Goal: Task Accomplishment & Management: Manage account settings

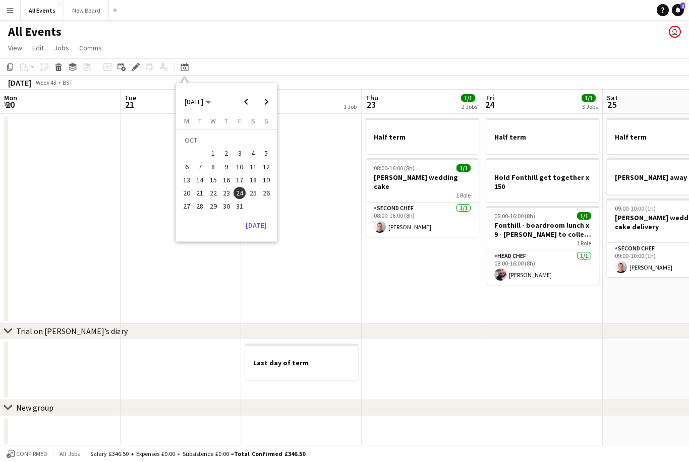
scroll to position [0, 346]
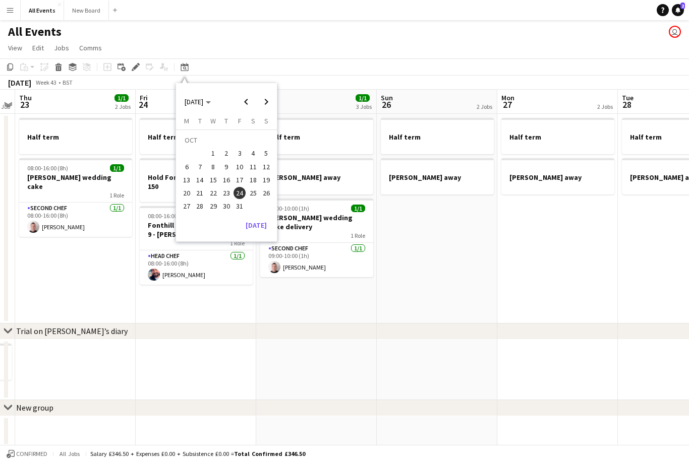
click at [263, 225] on button "[DATE]" at bounding box center [255, 225] width 29 height 16
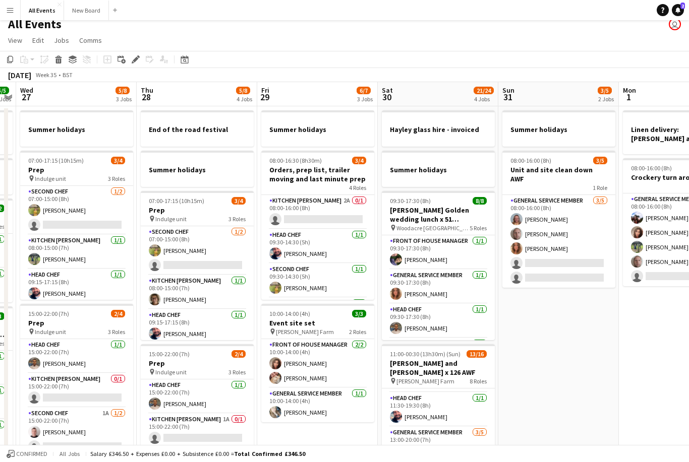
scroll to position [0, 342]
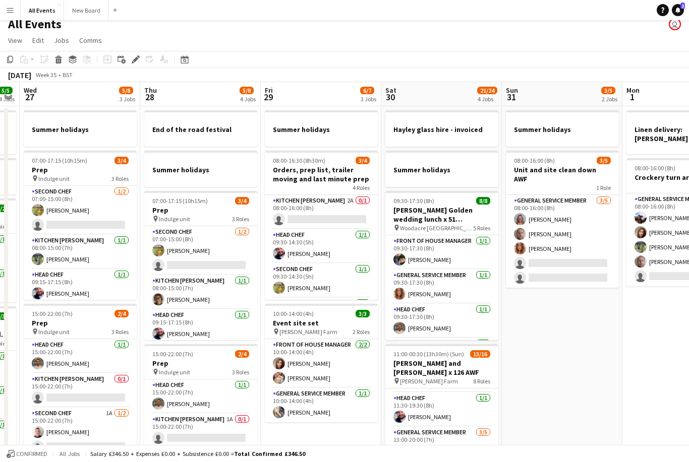
click at [324, 212] on app-card-role "Kitchen [PERSON_NAME] 2A 0/1 08:00-16:00 (8h) single-neutral-actions" at bounding box center [321, 212] width 113 height 34
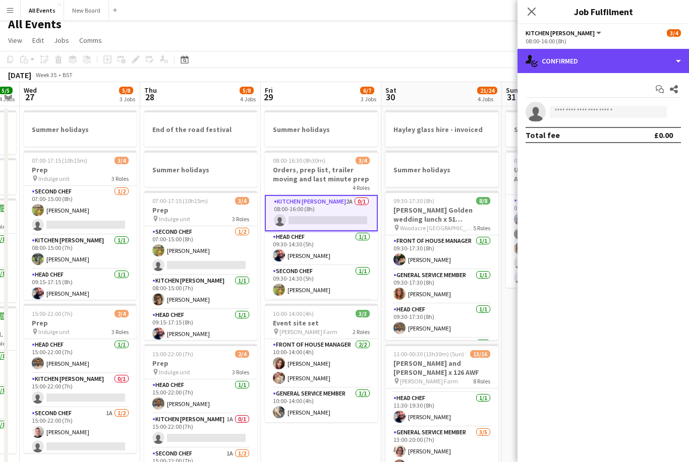
click at [652, 54] on div "single-neutral-actions-check-2 Confirmed" at bounding box center [602, 61] width 171 height 24
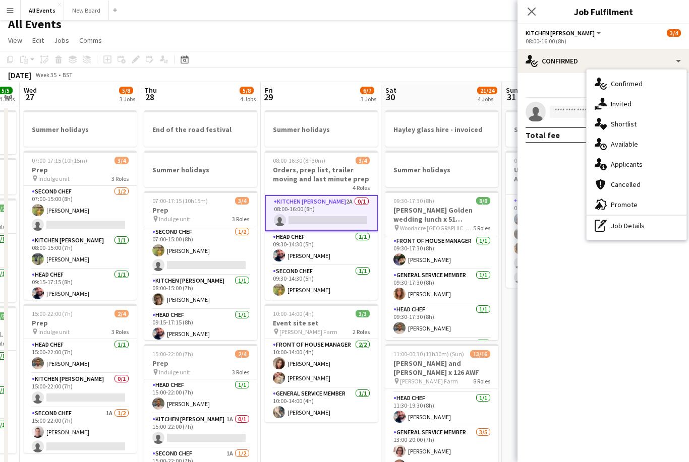
click at [629, 169] on div "single-neutral-actions-information Applicants" at bounding box center [636, 164] width 100 height 20
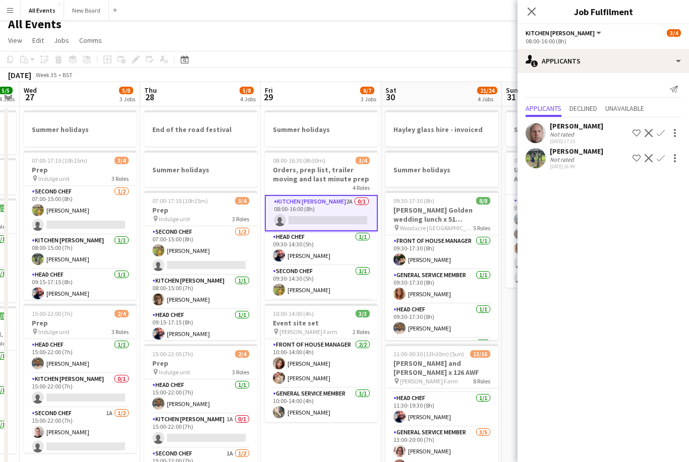
click at [656, 158] on app-icon "Confirm" at bounding box center [660, 158] width 8 height 8
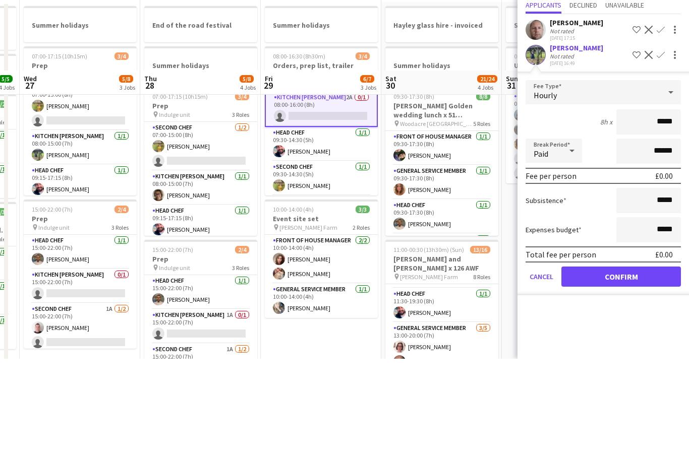
scroll to position [111, 0]
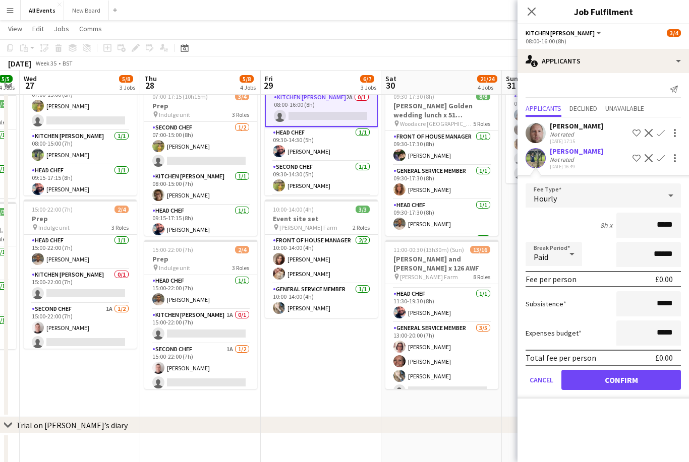
click at [646, 384] on button "Confirm" at bounding box center [620, 380] width 119 height 20
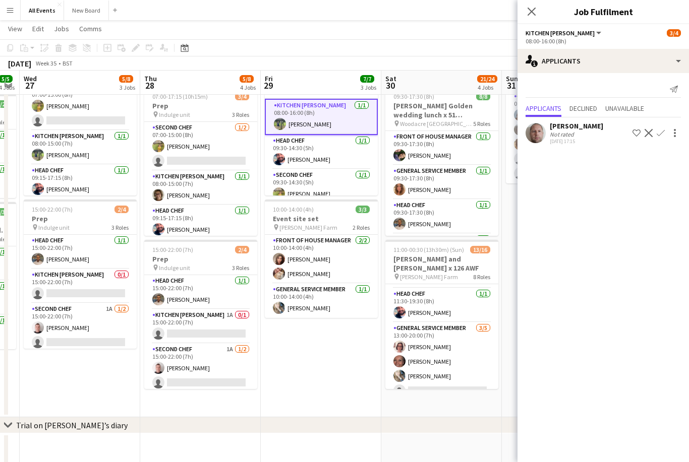
click at [529, 15] on icon "Close pop-in" at bounding box center [531, 12] width 8 height 8
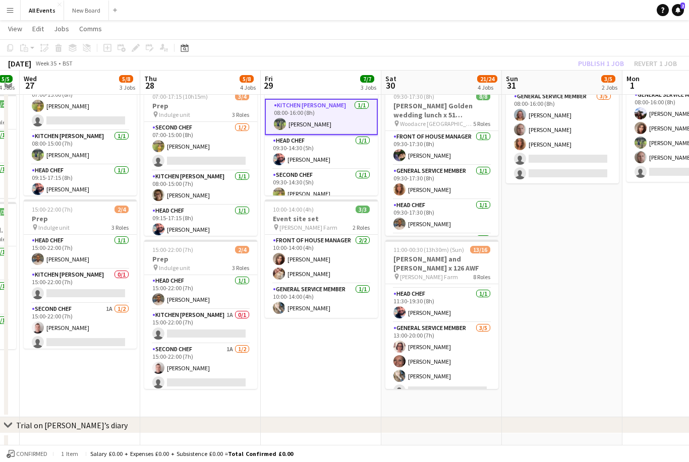
click at [602, 40] on app-toolbar "Copy Paste Paste Command V Paste with crew Command Shift V Paste linked Job [GE…" at bounding box center [344, 47] width 689 height 17
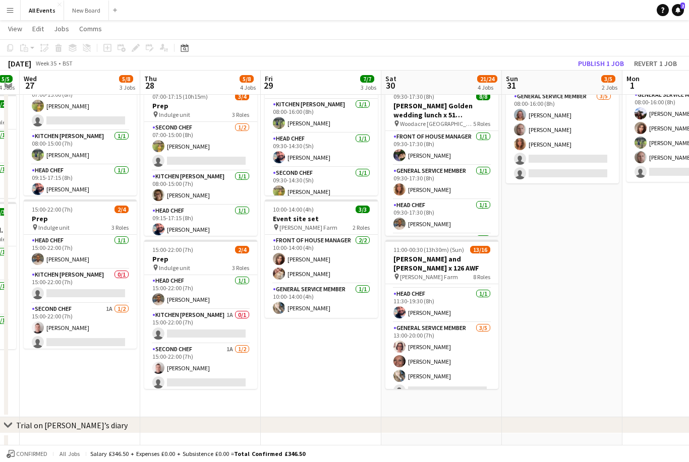
click at [604, 58] on button "Publish 1 job" at bounding box center [601, 63] width 54 height 13
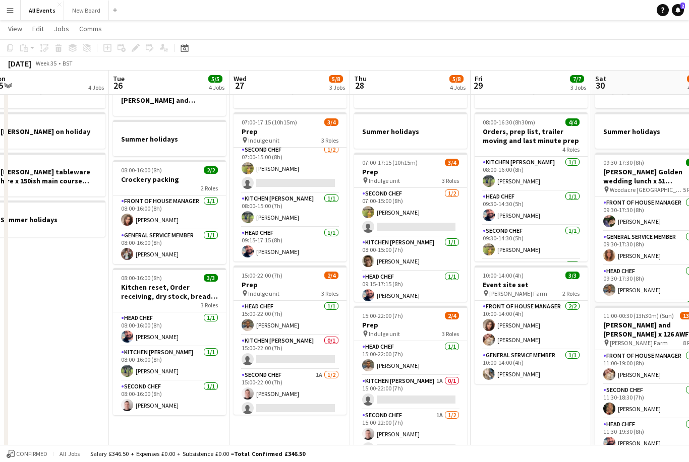
scroll to position [0, 374]
click at [428, 390] on app-card-role "Kitchen [PERSON_NAME] 1A 0/1 15:00-22:00 (7h) single-neutral-actions" at bounding box center [409, 393] width 113 height 34
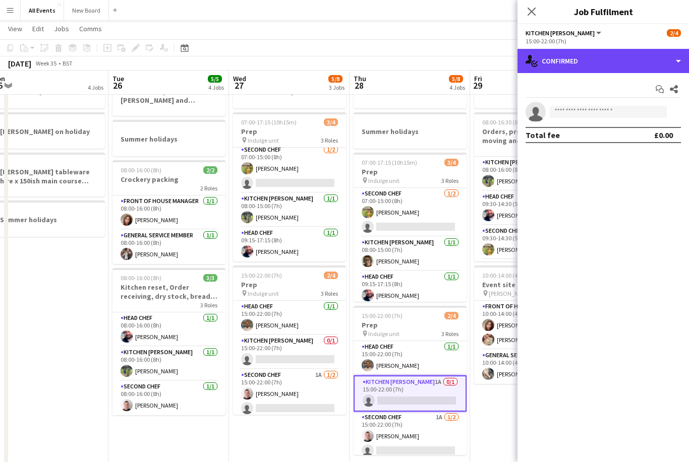
click at [629, 55] on div "single-neutral-actions-check-2 Confirmed" at bounding box center [602, 61] width 171 height 24
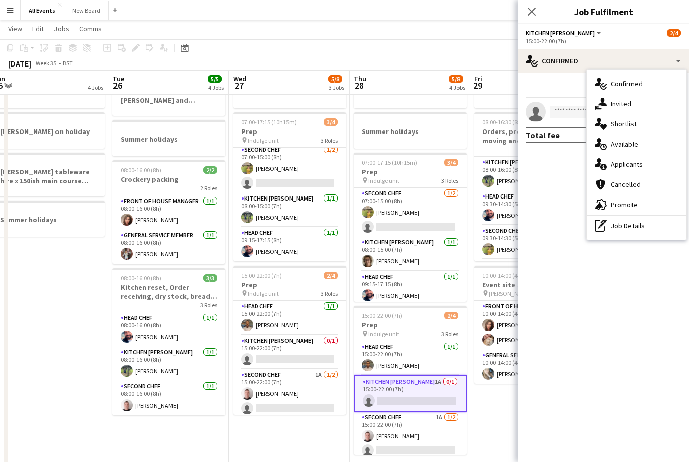
click at [636, 166] on div "single-neutral-actions-information Applicants" at bounding box center [636, 164] width 100 height 20
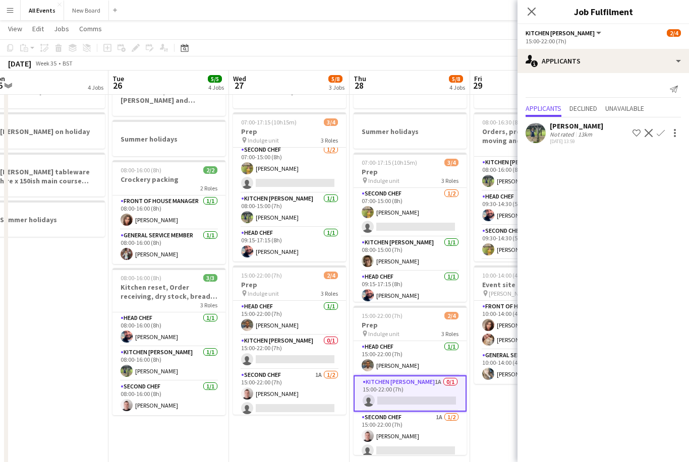
click at [660, 135] on app-icon "Confirm" at bounding box center [660, 133] width 8 height 8
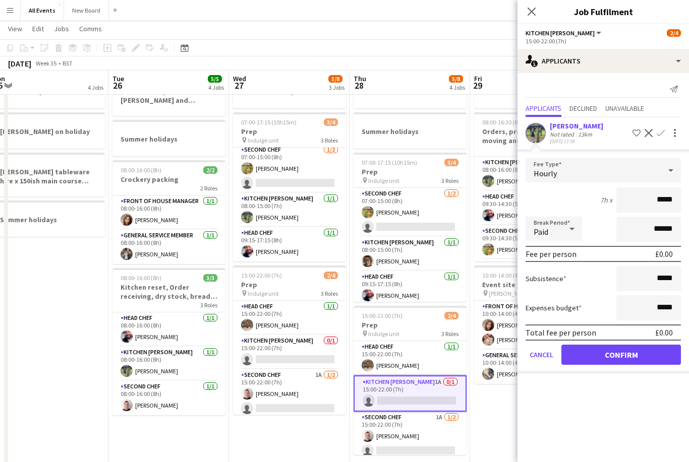
click at [637, 352] on button "Confirm" at bounding box center [620, 355] width 119 height 20
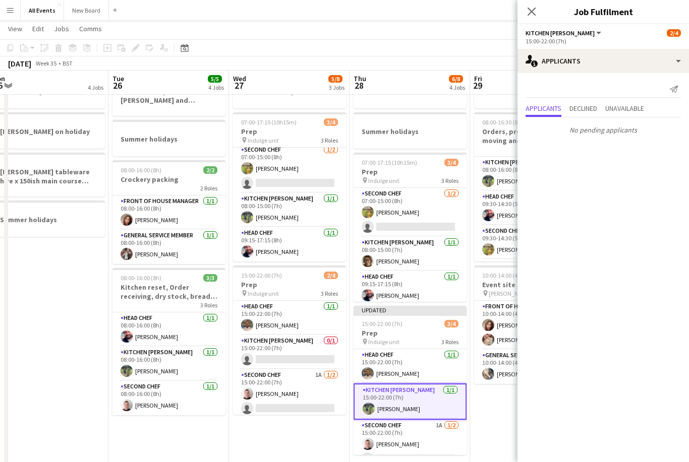
click at [537, 13] on app-icon "Close pop-in" at bounding box center [531, 12] width 12 height 12
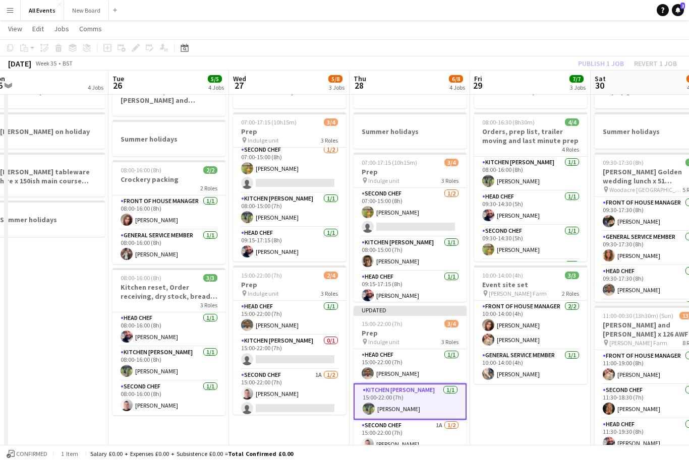
click at [589, 40] on app-toolbar "Copy Paste Paste Command V Paste with crew Command Shift V Paste linked Job [GE…" at bounding box center [344, 47] width 689 height 17
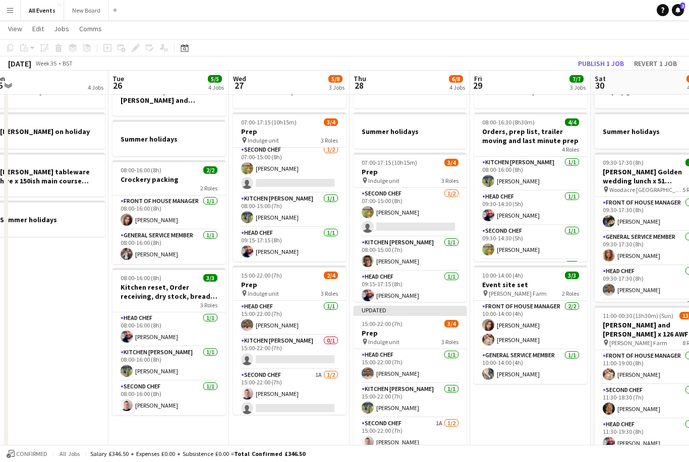
click at [603, 62] on button "Publish 1 job" at bounding box center [601, 63] width 54 height 13
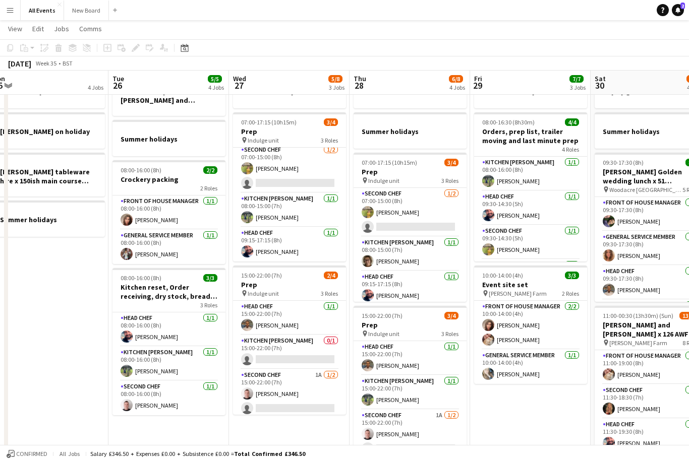
click at [319, 379] on app-card-role "Second Chef 1A [DATE] 15:00-22:00 (7h) [PERSON_NAME] single-neutral-actions" at bounding box center [289, 394] width 113 height 49
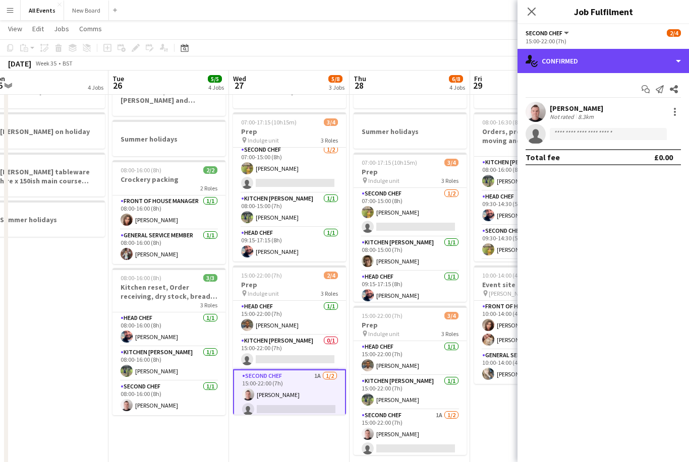
click at [631, 61] on div "single-neutral-actions-check-2 Confirmed" at bounding box center [602, 61] width 171 height 24
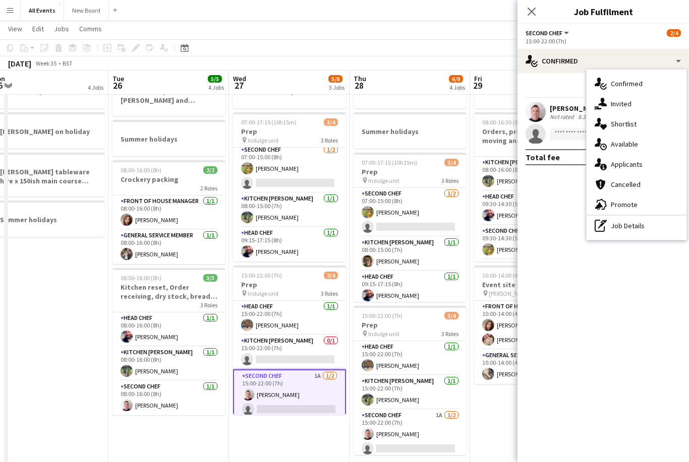
click at [652, 162] on div "single-neutral-actions-information Applicants" at bounding box center [636, 164] width 100 height 20
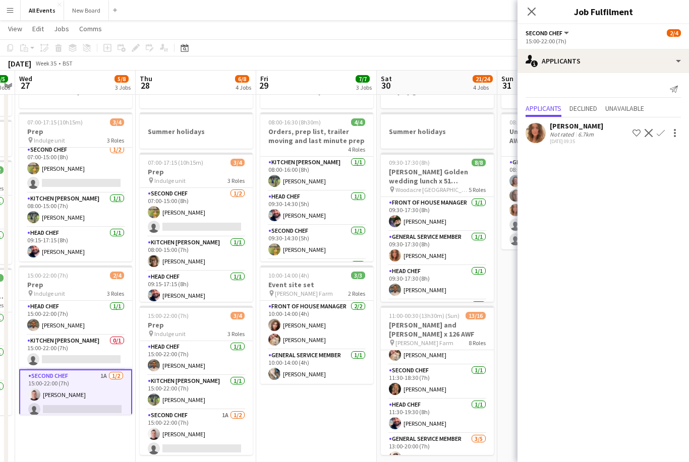
scroll to position [21, 0]
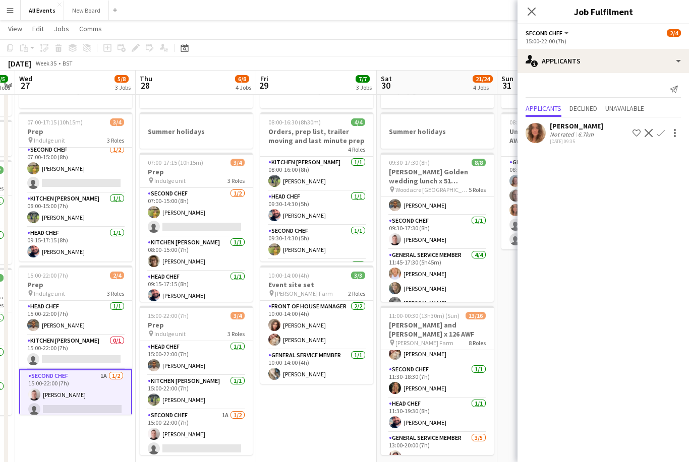
click at [613, 462] on mat-expansion-panel "users2 Applicants Send notification Applicants Declined Unavailable [PERSON_NAM…" at bounding box center [602, 267] width 171 height 389
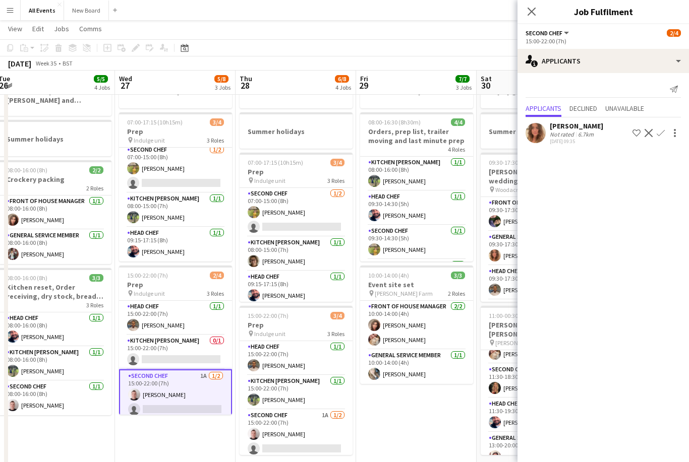
scroll to position [0, 246]
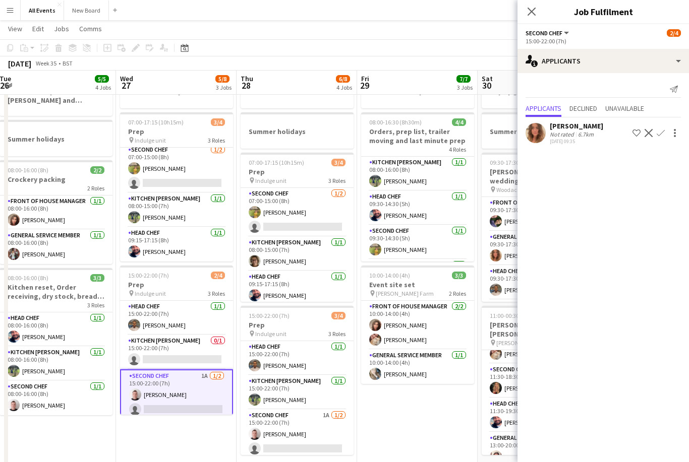
click at [656, 135] on app-icon "Confirm" at bounding box center [660, 133] width 8 height 8
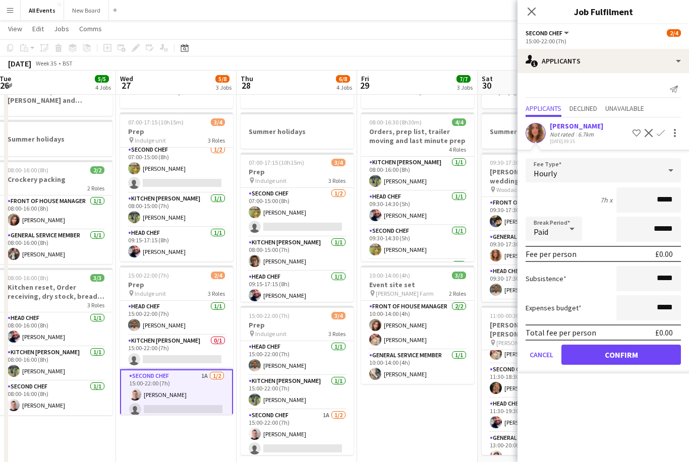
click at [629, 355] on button "Confirm" at bounding box center [620, 355] width 119 height 20
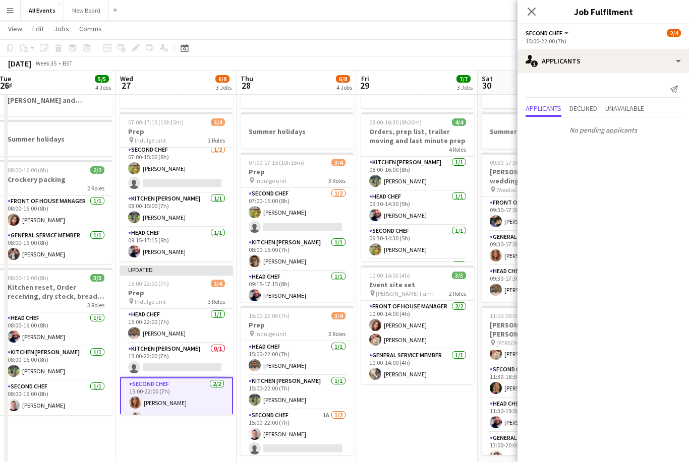
click at [526, 13] on app-icon "Close pop-in" at bounding box center [531, 12] width 12 height 12
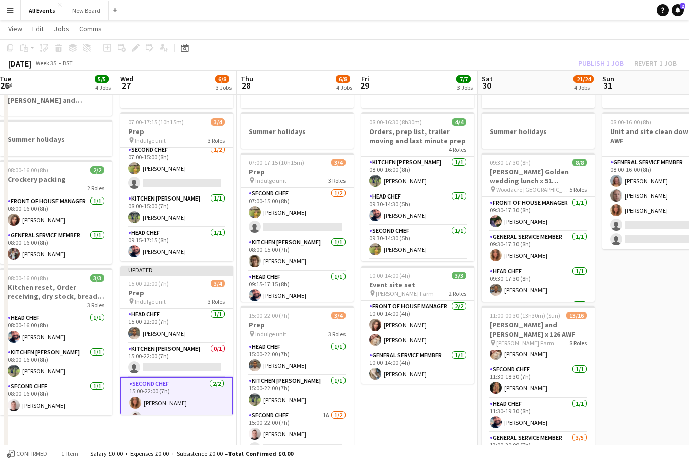
click at [596, 31] on app-page-menu "View Day view expanded Day view collapsed Month view Date picker Jump to [DATE]…" at bounding box center [344, 29] width 689 height 19
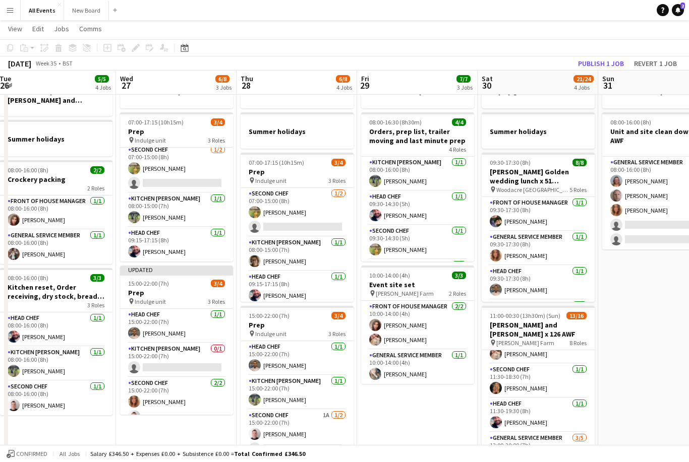
click at [605, 64] on button "Publish 1 job" at bounding box center [601, 63] width 54 height 13
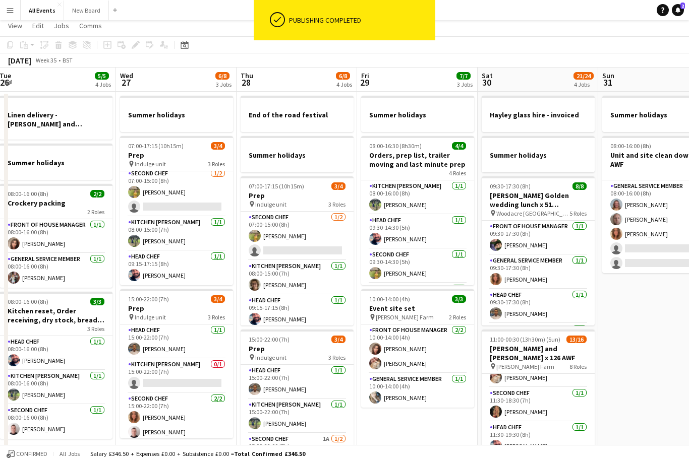
scroll to position [26, 0]
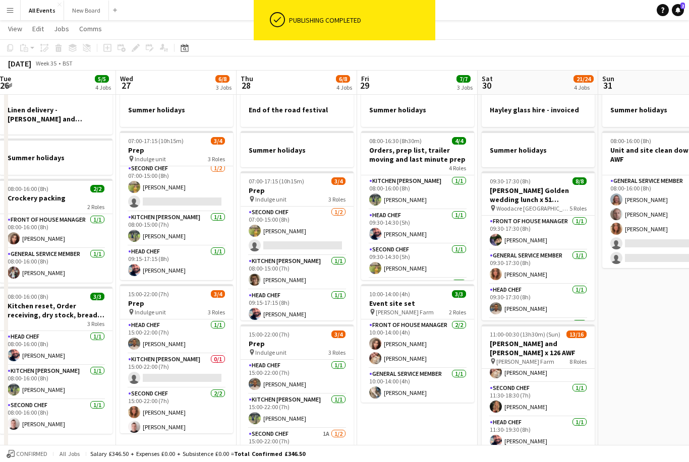
click at [189, 140] on div "07:00-17:15 (10h15m) 3/4" at bounding box center [176, 141] width 113 height 8
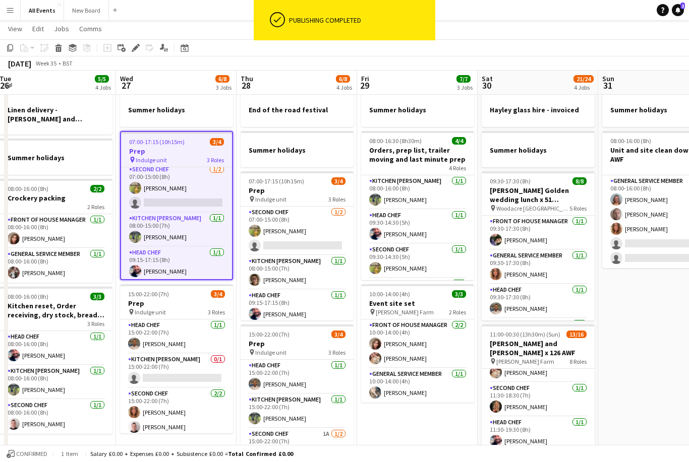
click at [137, 37] on app-page-menu "View Day view expanded Day view collapsed Month view Date picker Jump to [DATE]…" at bounding box center [344, 29] width 689 height 19
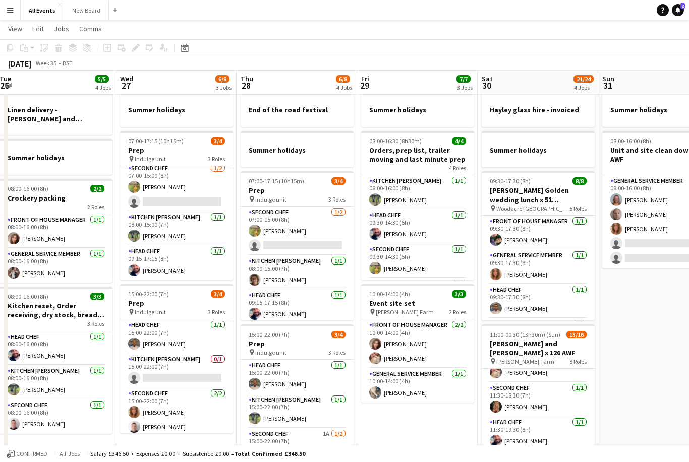
click at [176, 152] on h3 "Prep" at bounding box center [176, 150] width 113 height 9
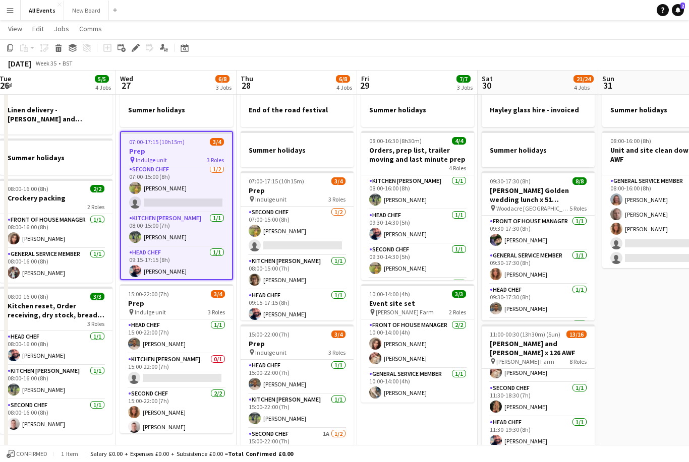
click at [140, 49] on div "Edit" at bounding box center [136, 48] width 12 height 12
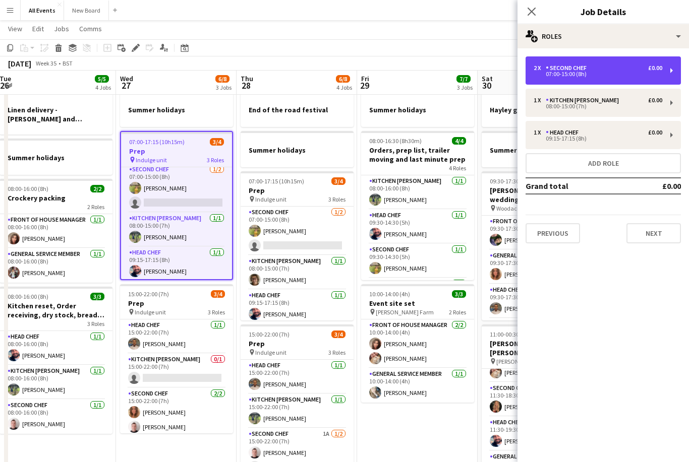
click at [633, 76] on div "07:00-15:00 (8h)" at bounding box center [597, 74] width 129 height 5
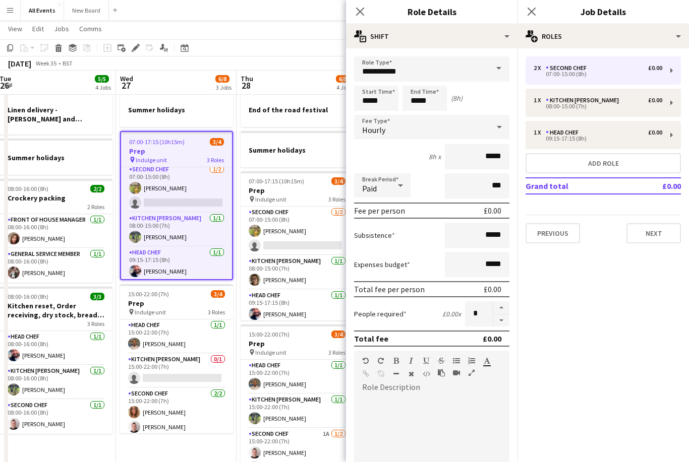
click at [503, 325] on button "button" at bounding box center [501, 321] width 16 height 13
type input "*"
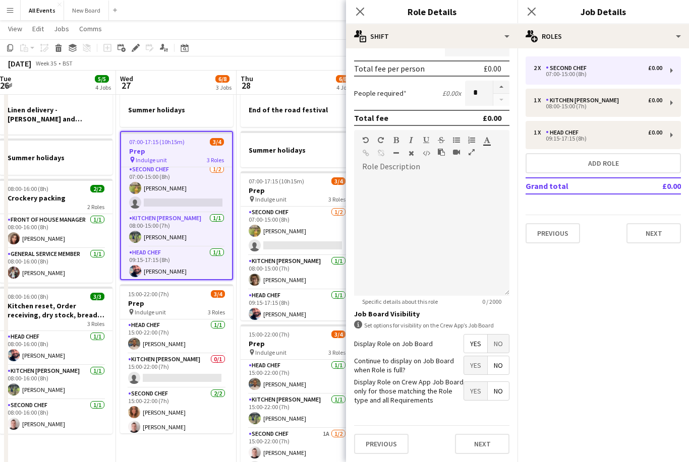
scroll to position [224, 0]
click at [496, 443] on button "Next" at bounding box center [482, 444] width 54 height 20
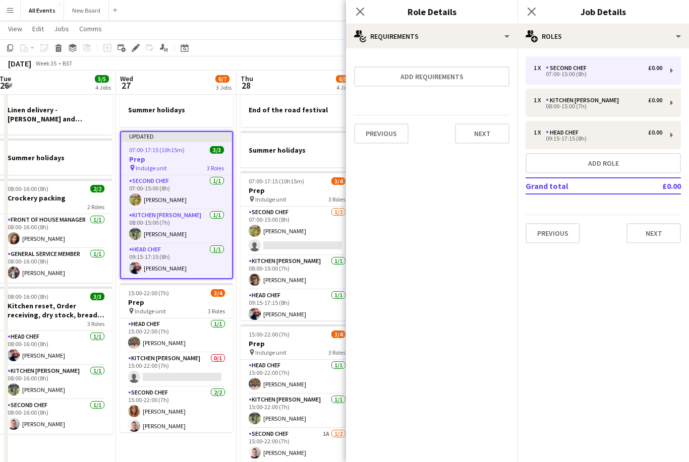
scroll to position [0, 0]
click at [289, 187] on h3 "Prep" at bounding box center [296, 190] width 113 height 9
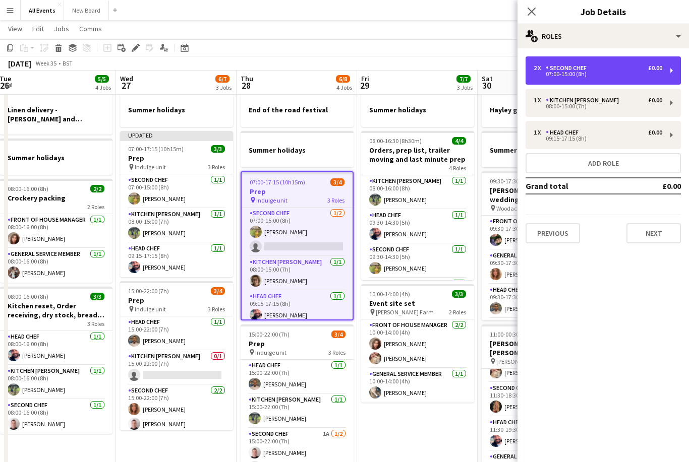
click at [652, 71] on div "£0.00" at bounding box center [655, 68] width 14 height 7
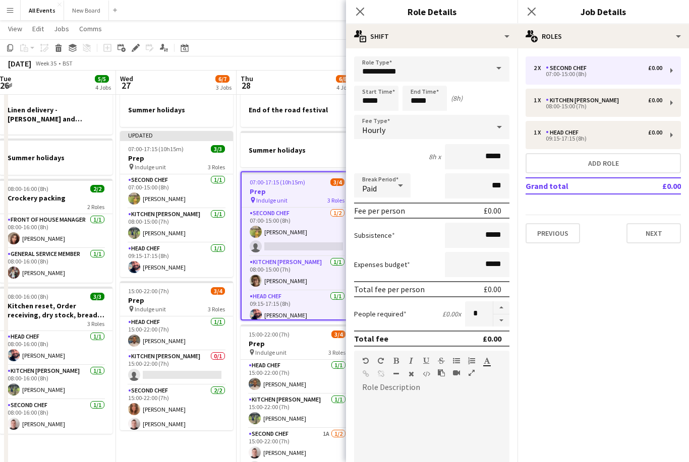
click at [496, 327] on button "button" at bounding box center [501, 321] width 16 height 13
type input "*"
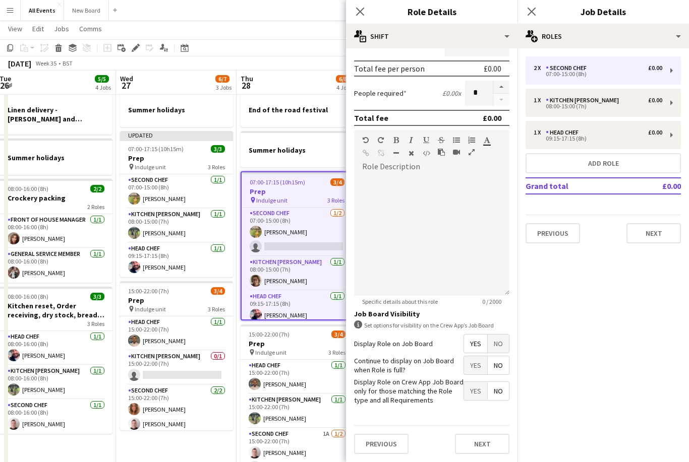
scroll to position [224, 0]
click at [489, 442] on button "Next" at bounding box center [482, 444] width 54 height 20
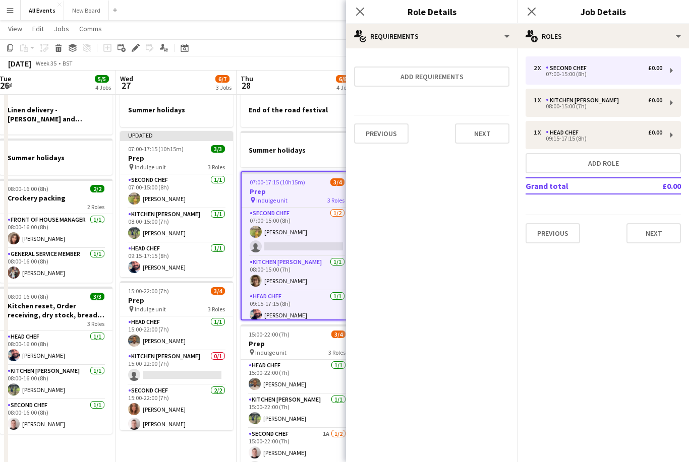
scroll to position [0, 0]
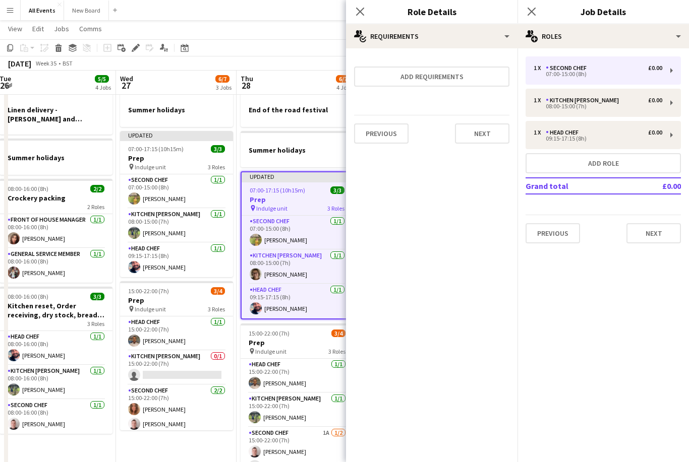
click at [177, 309] on div "pin Indulge unit 3 Roles" at bounding box center [176, 309] width 113 height 8
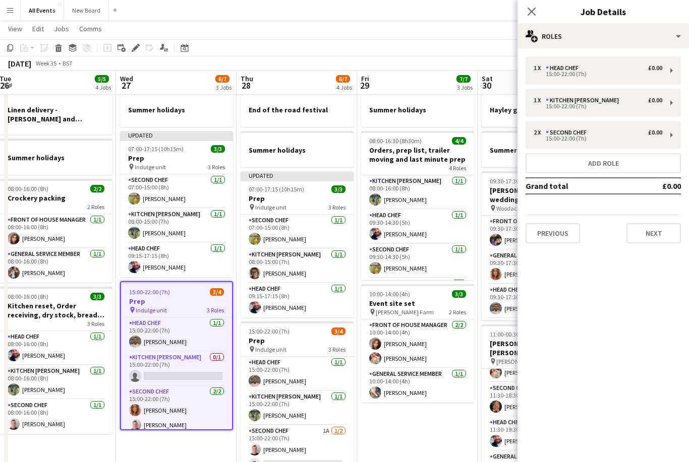
click at [305, 345] on h3 "Prep" at bounding box center [296, 340] width 113 height 9
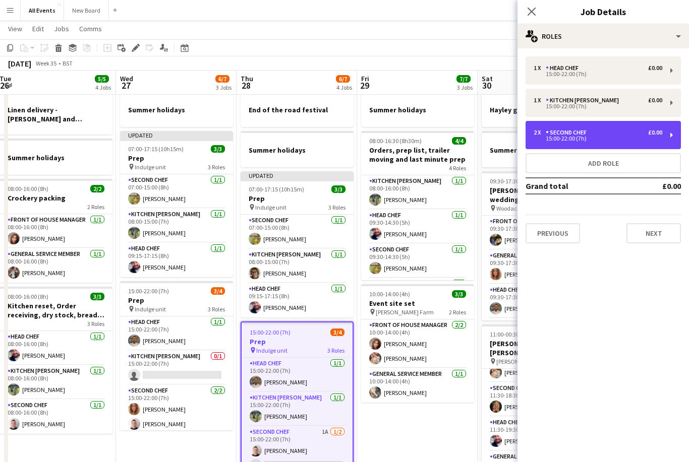
click at [653, 138] on div "15:00-22:00 (7h)" at bounding box center [597, 138] width 129 height 5
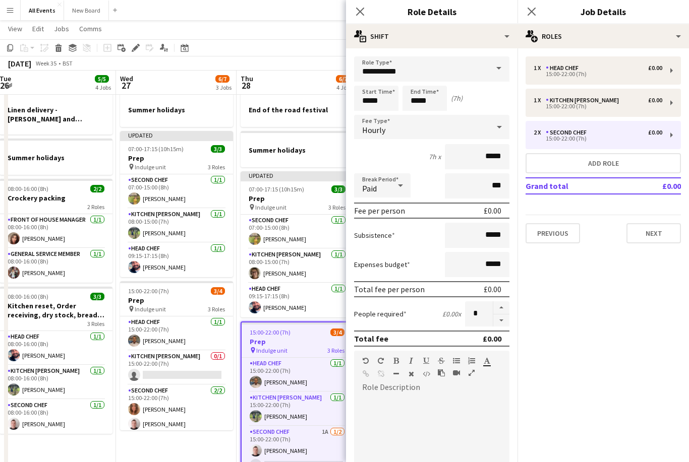
click at [498, 327] on button "button" at bounding box center [501, 321] width 16 height 13
type input "*"
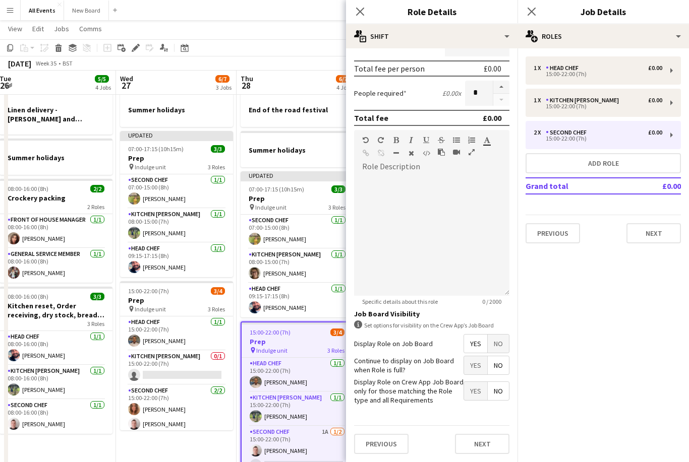
scroll to position [224, 0]
click at [481, 445] on button "Next" at bounding box center [482, 444] width 54 height 20
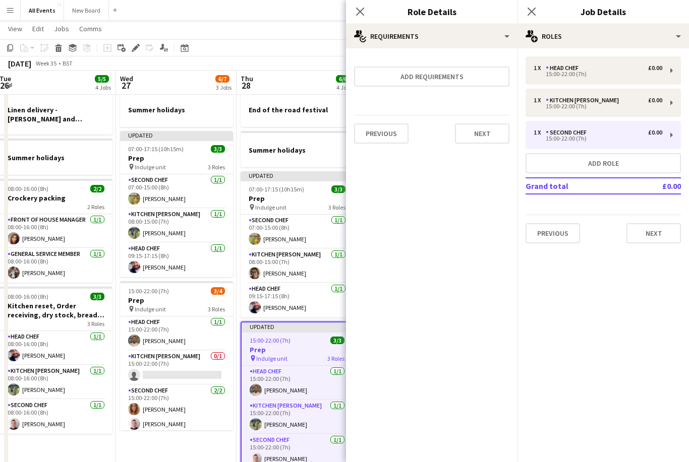
click at [529, 15] on icon "Close pop-in" at bounding box center [531, 12] width 8 height 8
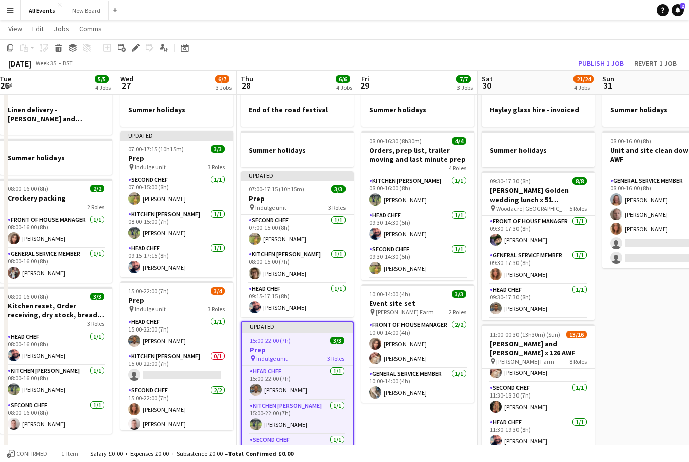
click at [608, 60] on button "Publish 1 job" at bounding box center [601, 63] width 54 height 13
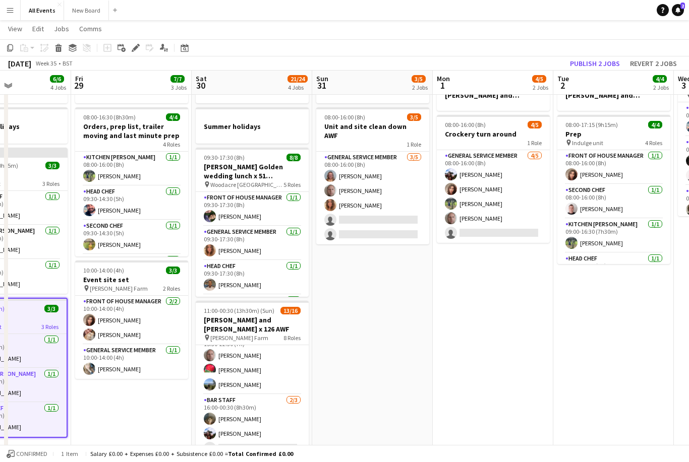
scroll to position [277, 0]
click at [243, 316] on h3 "[PERSON_NAME] and [PERSON_NAME] x 126 AWF" at bounding box center [252, 325] width 113 height 18
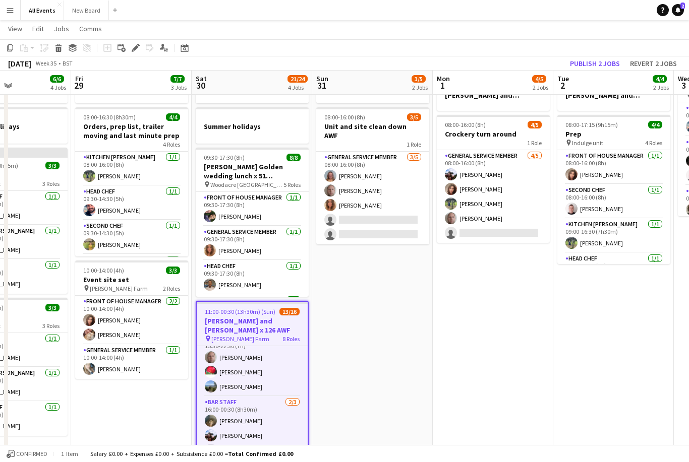
click at [139, 47] on icon "Edit" at bounding box center [136, 48] width 8 height 8
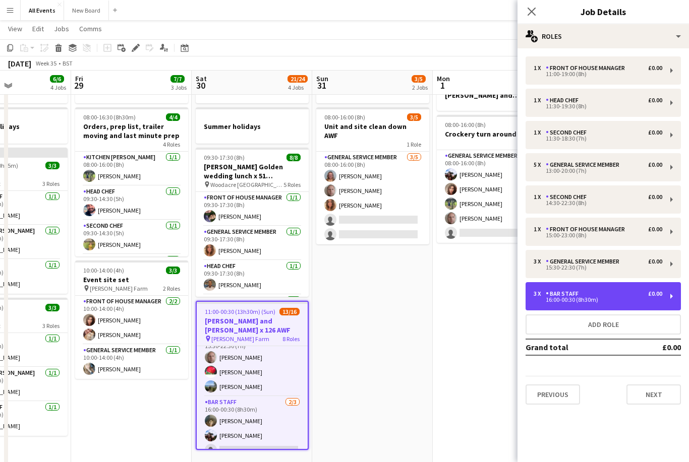
click at [646, 299] on div "16:00-00:30 (8h30m)" at bounding box center [597, 299] width 129 height 5
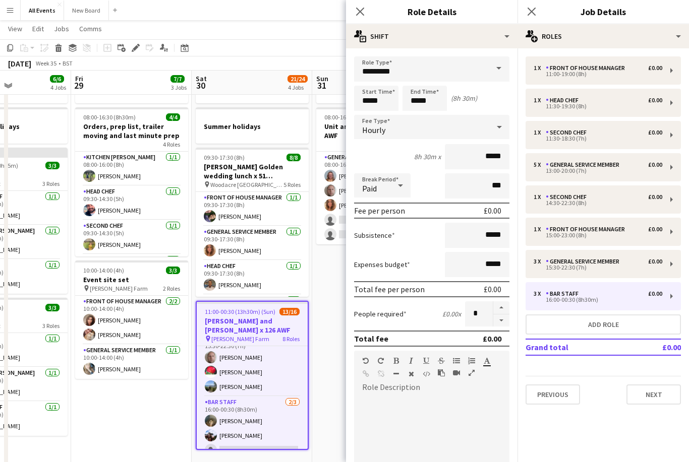
click at [504, 325] on button "button" at bounding box center [501, 321] width 16 height 13
type input "*"
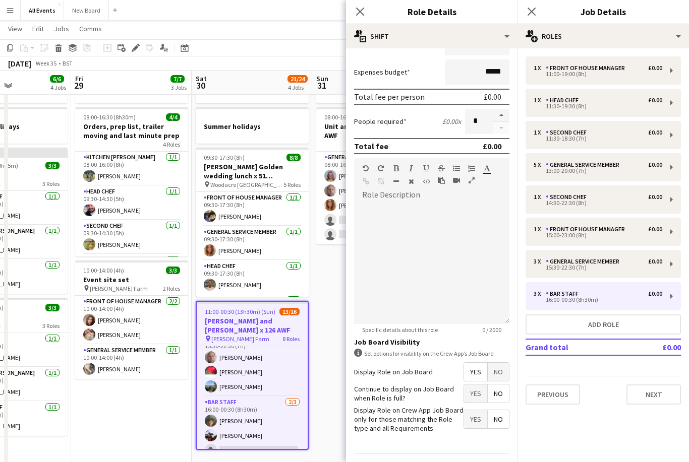
scroll to position [192, 0]
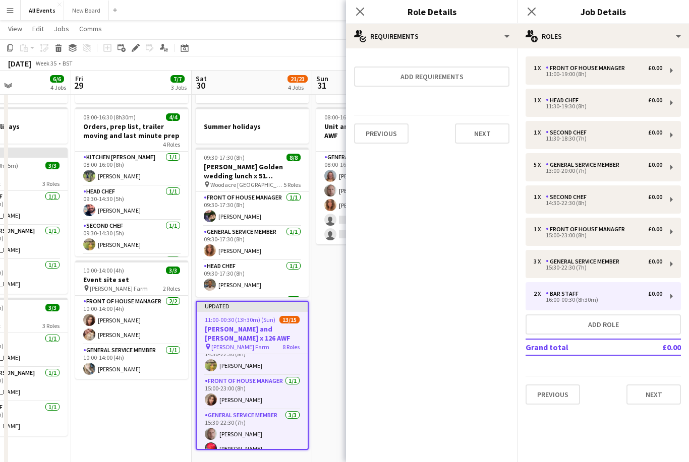
scroll to position [207, 0]
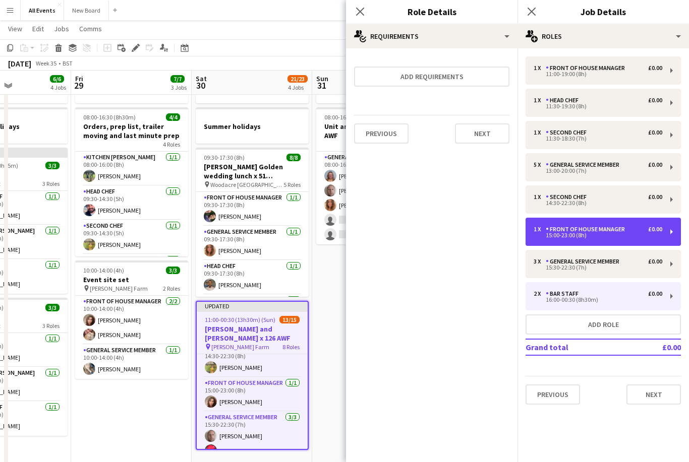
click at [611, 237] on div "15:00-23:00 (8h)" at bounding box center [597, 235] width 129 height 5
type input "**********"
type input "*****"
type input "*"
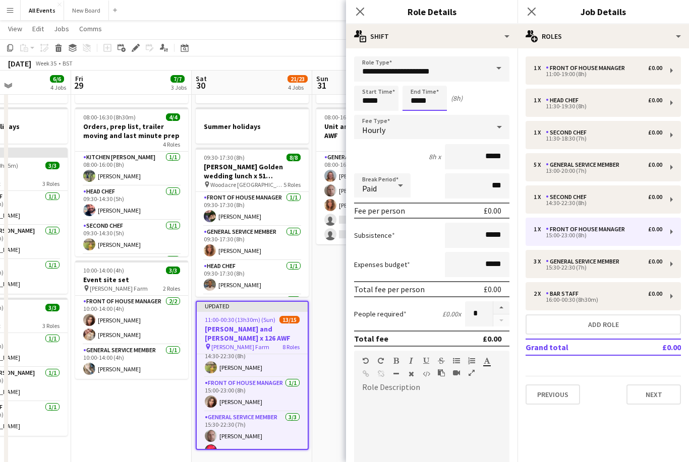
click at [426, 103] on input "*****" at bounding box center [424, 98] width 44 height 25
type input "*****"
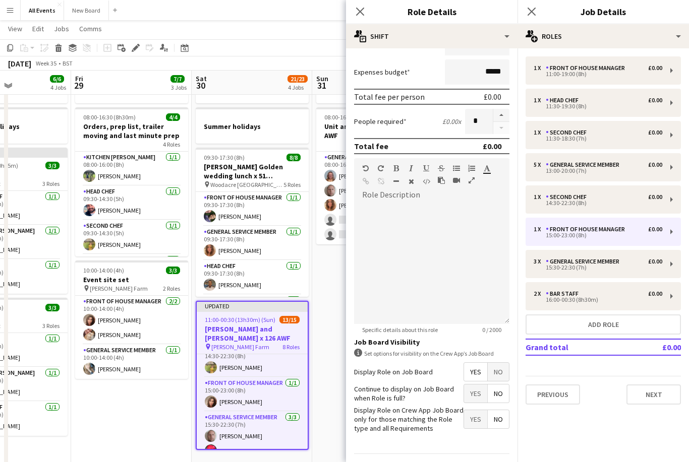
scroll to position [192, 0]
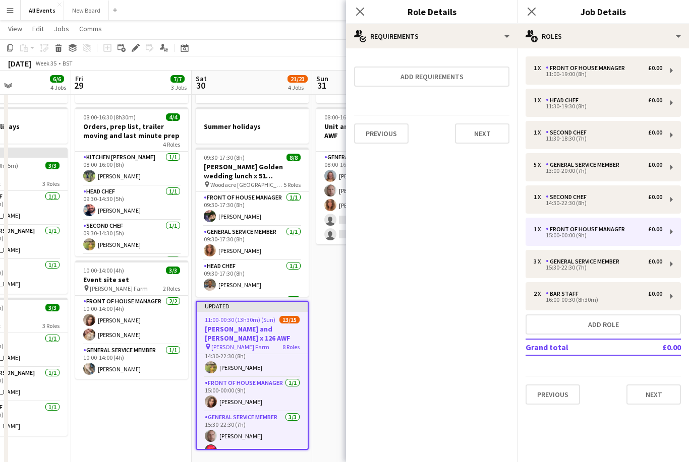
click at [525, 20] on div "Close pop-in" at bounding box center [531, 11] width 28 height 23
click at [529, 8] on icon "Close pop-in" at bounding box center [531, 12] width 8 height 8
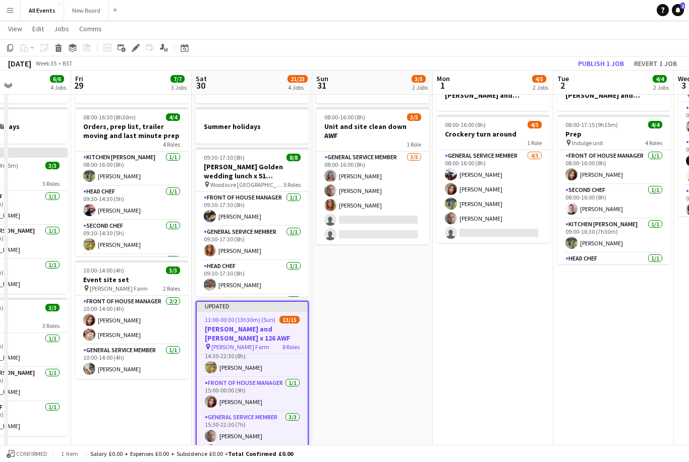
click at [609, 62] on button "Publish 1 job" at bounding box center [601, 63] width 54 height 13
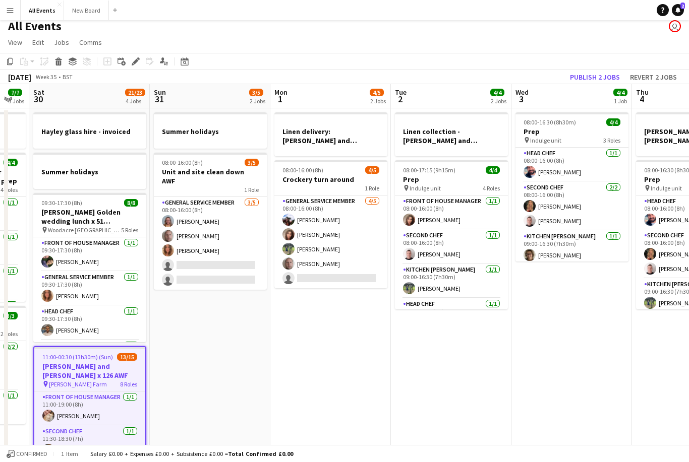
scroll to position [0, 281]
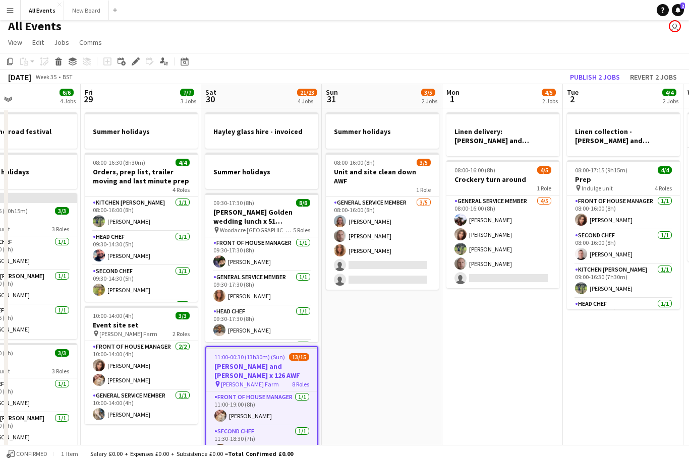
click at [369, 168] on h3 "Unit and site clean down AWF" at bounding box center [382, 176] width 113 height 18
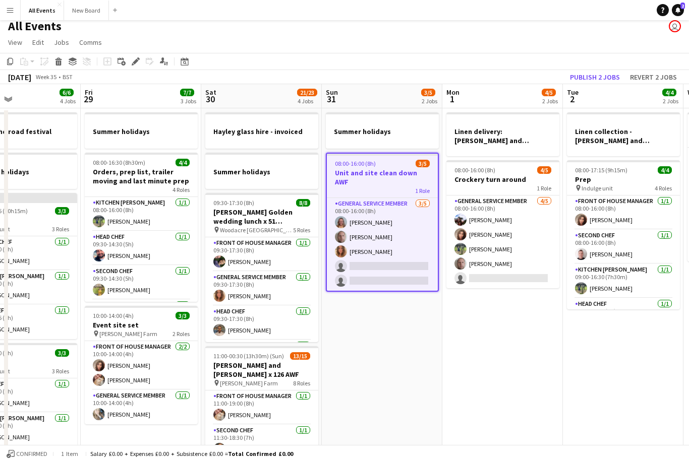
click at [136, 60] on icon at bounding box center [136, 62] width 6 height 6
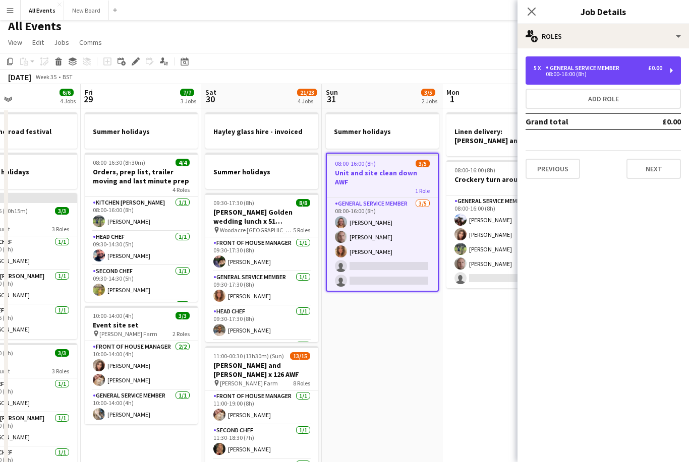
click at [623, 69] on div "General service member" at bounding box center [585, 68] width 78 height 7
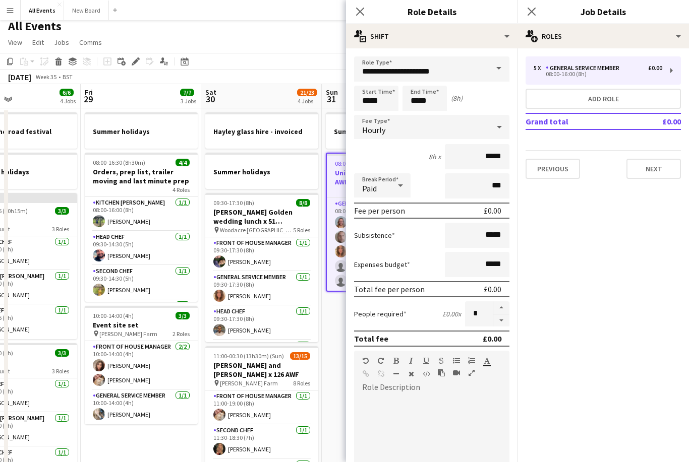
click at [500, 324] on button "button" at bounding box center [501, 321] width 16 height 13
click at [497, 324] on button "button" at bounding box center [501, 321] width 16 height 13
type input "*"
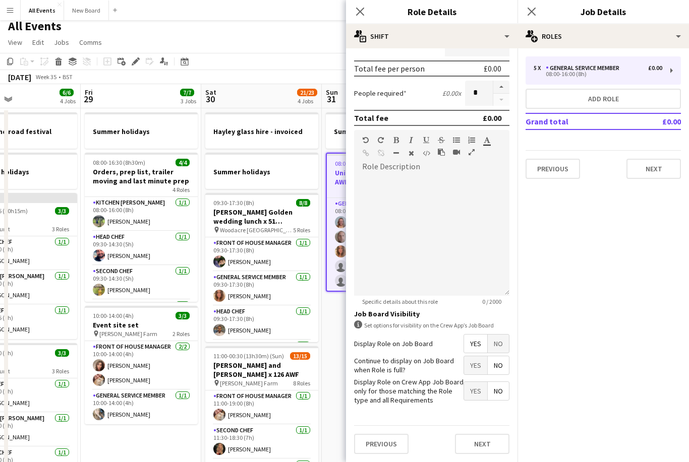
scroll to position [224, 0]
click at [492, 444] on button "Next" at bounding box center [482, 444] width 54 height 20
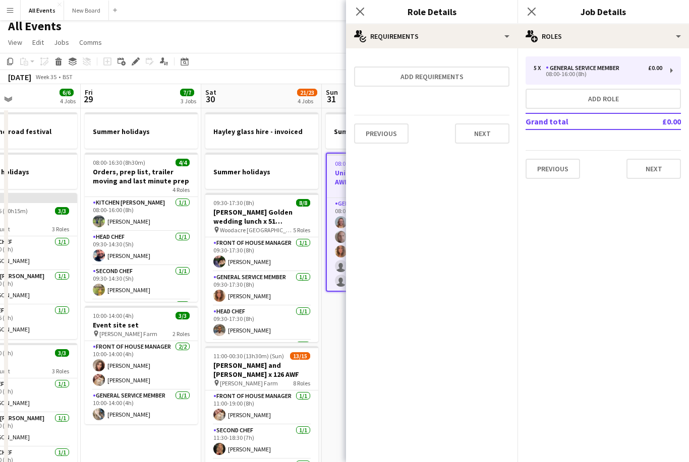
scroll to position [0, 0]
click at [528, 15] on icon at bounding box center [531, 12] width 8 height 8
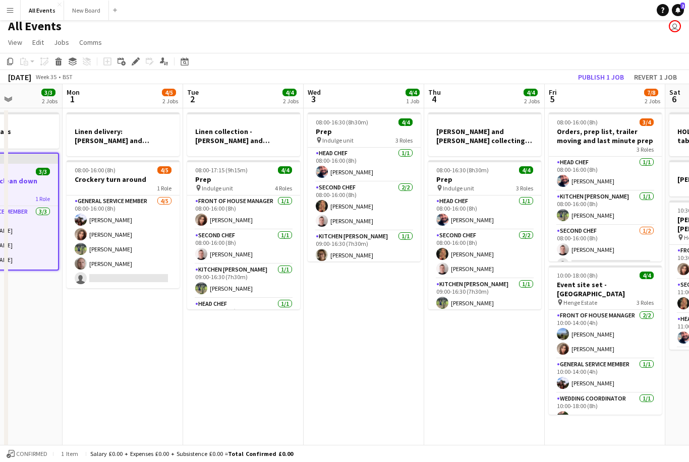
scroll to position [0, 332]
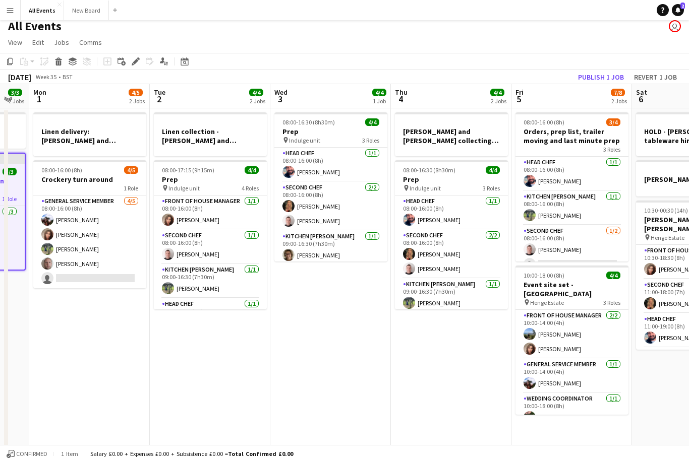
click at [603, 72] on button "Publish 1 job" at bounding box center [601, 77] width 54 height 13
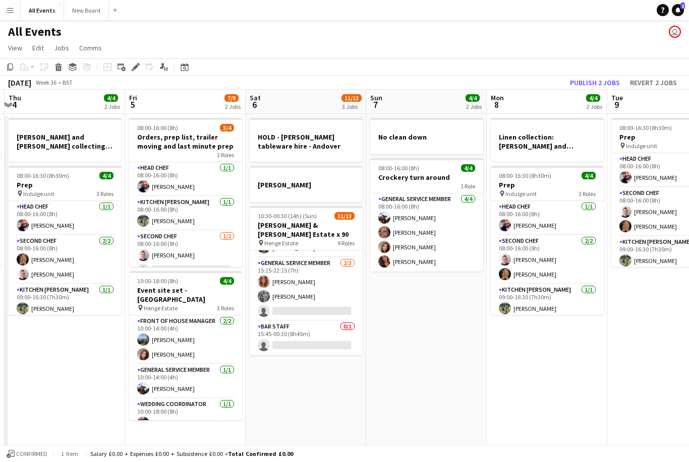
scroll to position [262, 0]
click at [307, 227] on h3 "[PERSON_NAME] & [PERSON_NAME] Estate x 90" at bounding box center [306, 230] width 113 height 18
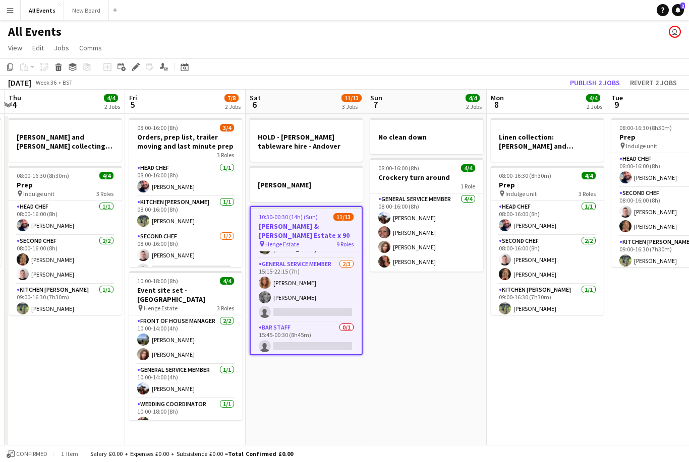
click at [134, 66] on icon "Edit" at bounding box center [136, 67] width 8 height 8
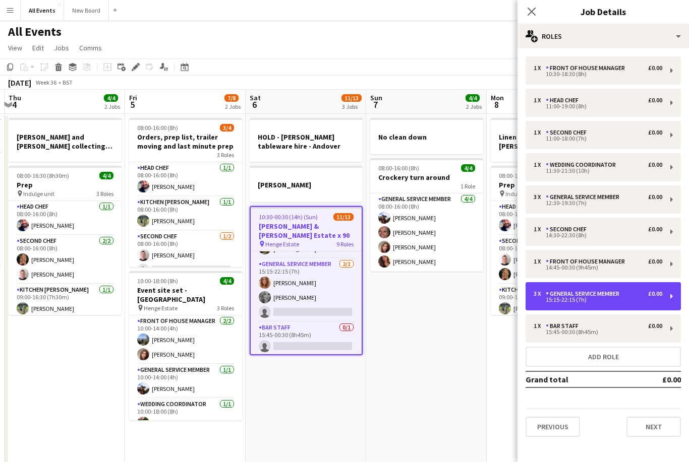
click at [633, 295] on div "3 x General service member £0.00" at bounding box center [597, 293] width 129 height 7
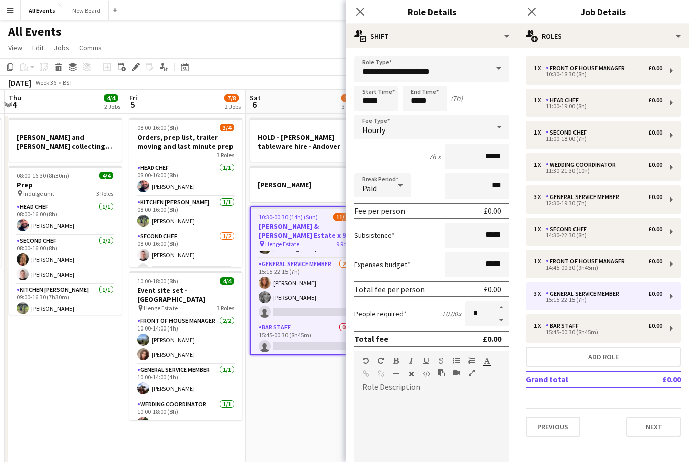
click at [508, 327] on button "button" at bounding box center [501, 321] width 16 height 13
type input "*"
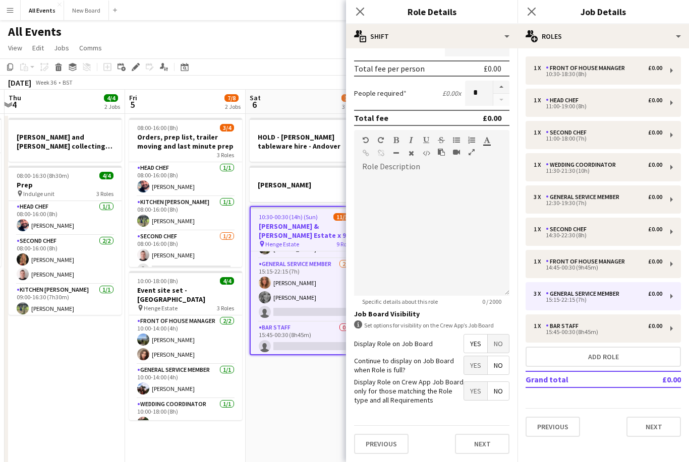
scroll to position [224, 0]
click at [490, 444] on button "Next" at bounding box center [482, 444] width 54 height 20
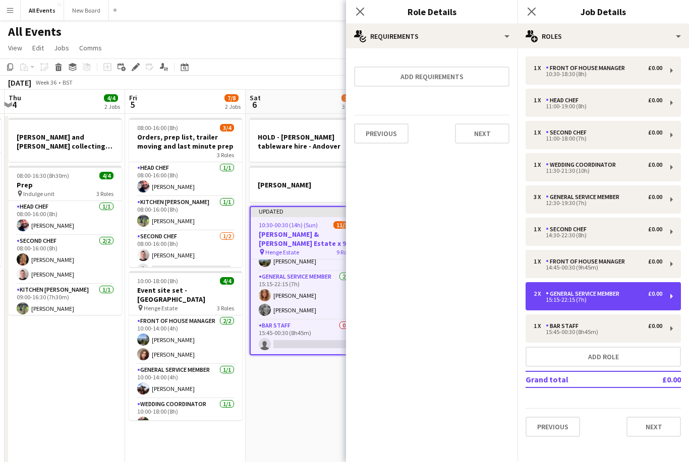
click at [625, 295] on div "2 x General service member £0.00" at bounding box center [597, 293] width 129 height 7
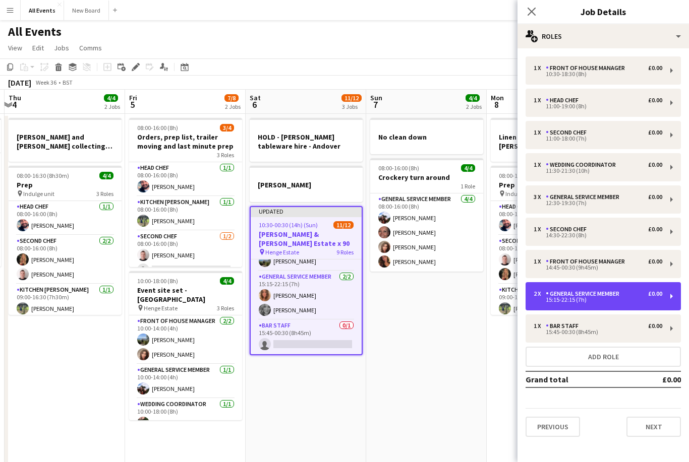
click at [654, 295] on div "£0.00" at bounding box center [655, 293] width 14 height 7
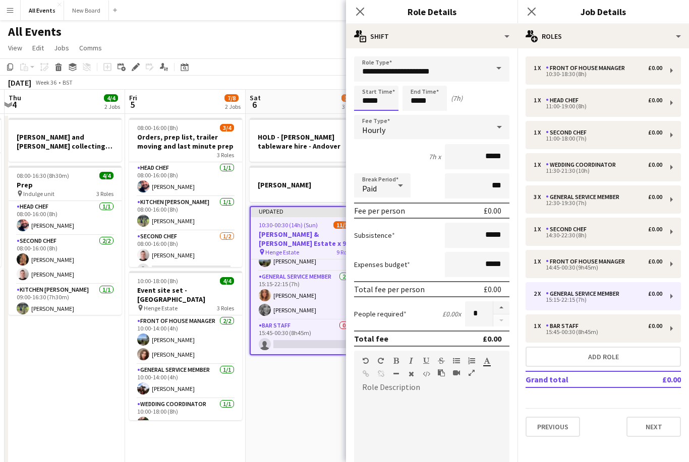
click at [387, 105] on input "*****" at bounding box center [376, 98] width 44 height 25
type input "*****"
click at [433, 101] on input "*****" at bounding box center [424, 98] width 44 height 25
type input "*****"
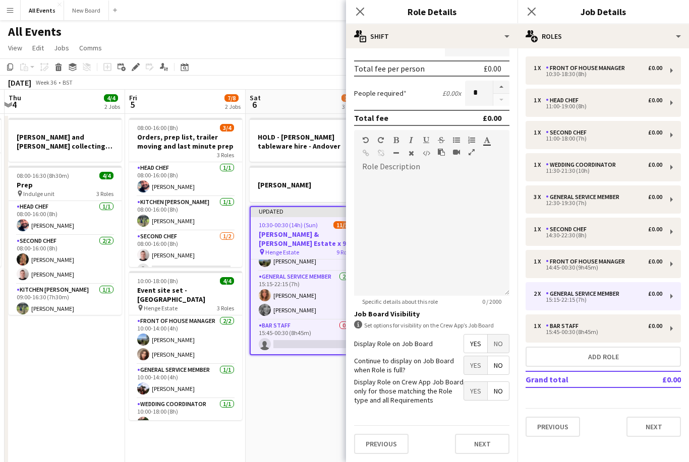
scroll to position [224, 0]
click at [493, 440] on button "Next" at bounding box center [482, 444] width 54 height 20
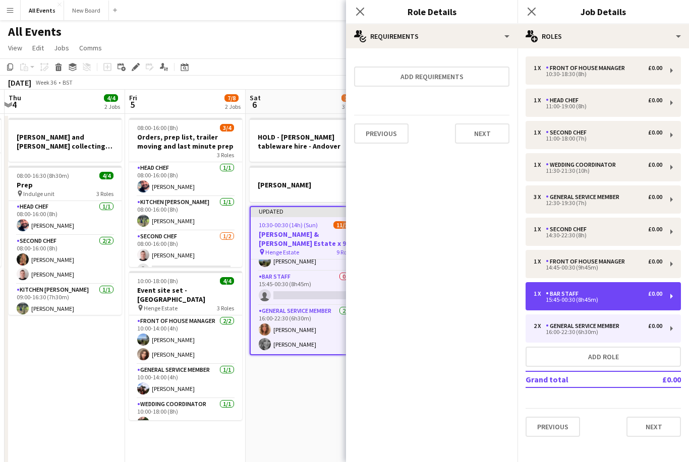
click at [640, 297] on div "1 x Bar Staff £0.00" at bounding box center [597, 293] width 129 height 7
type input "*********"
type input "*****"
type input "*"
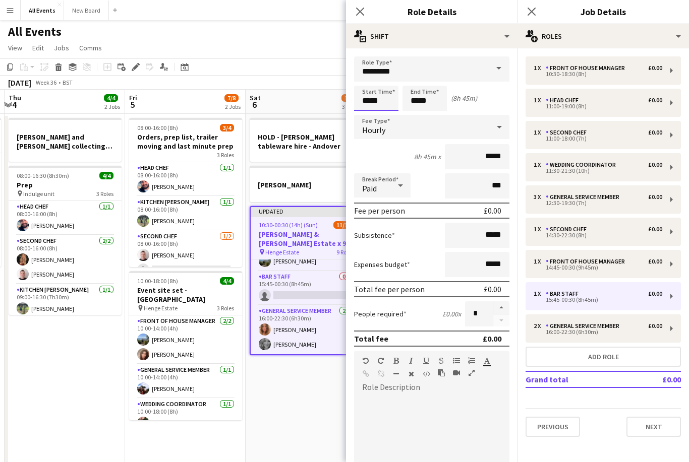
click at [390, 104] on input "*****" at bounding box center [376, 98] width 44 height 25
type input "*****"
click at [532, 14] on icon "Close pop-in" at bounding box center [531, 12] width 8 height 8
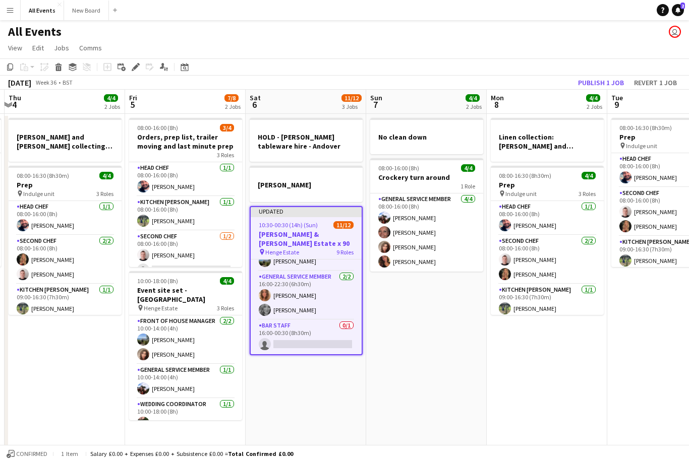
click at [315, 293] on app-card-role "General service member [DATE] 16:00-22:30 (6h30m) [PERSON_NAME] [PERSON_NAME]" at bounding box center [306, 295] width 111 height 49
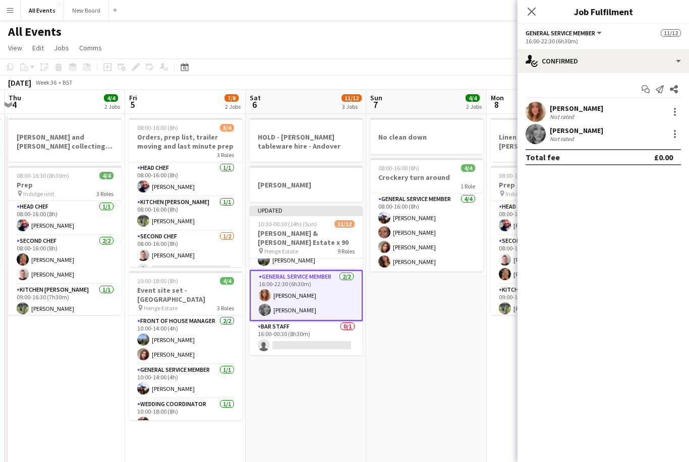
click at [676, 109] on div at bounding box center [675, 112] width 12 height 12
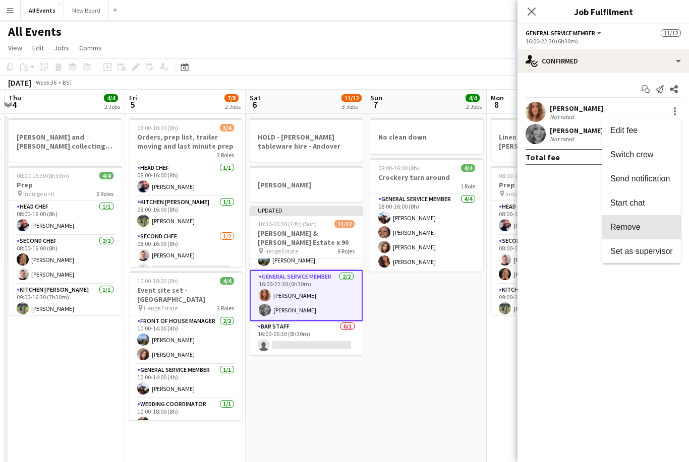
click at [642, 229] on span "Remove" at bounding box center [641, 227] width 63 height 9
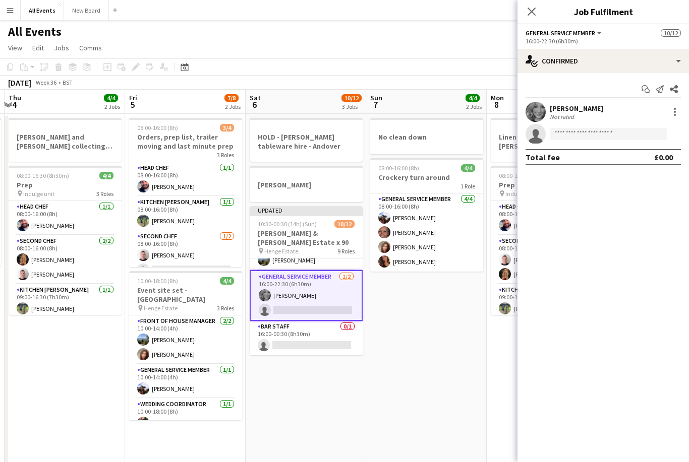
click at [528, 8] on icon at bounding box center [531, 12] width 8 height 8
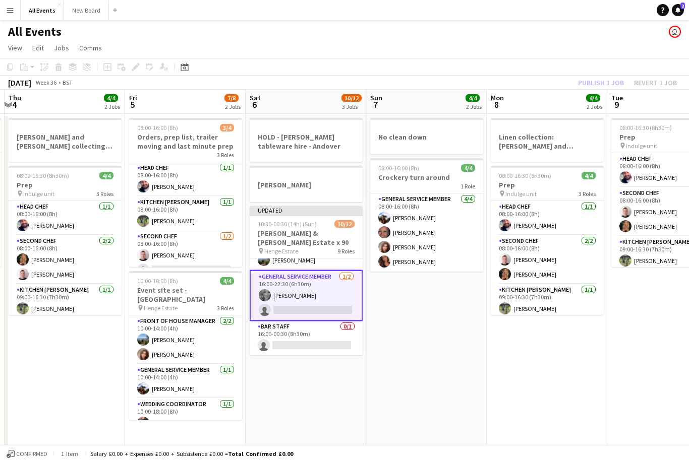
click at [606, 27] on div "All Events user" at bounding box center [344, 29] width 689 height 19
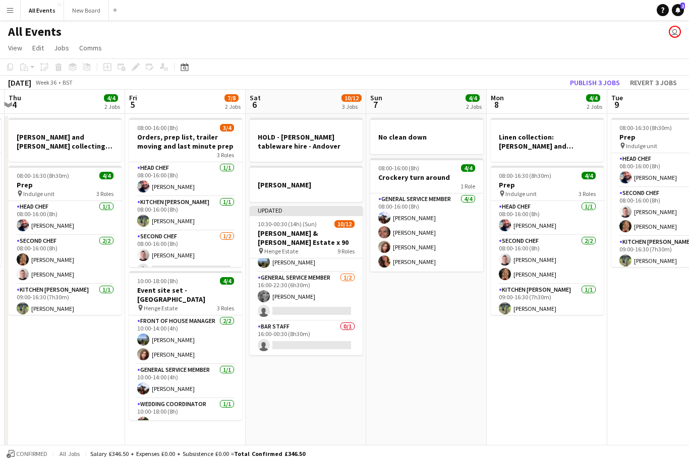
scroll to position [256, 0]
click at [604, 68] on app-toolbar "Copy Paste Paste Command V Paste with crew Command Shift V Paste linked Job [GE…" at bounding box center [344, 66] width 689 height 17
click at [605, 78] on button "Publish 3 jobs" at bounding box center [595, 82] width 58 height 13
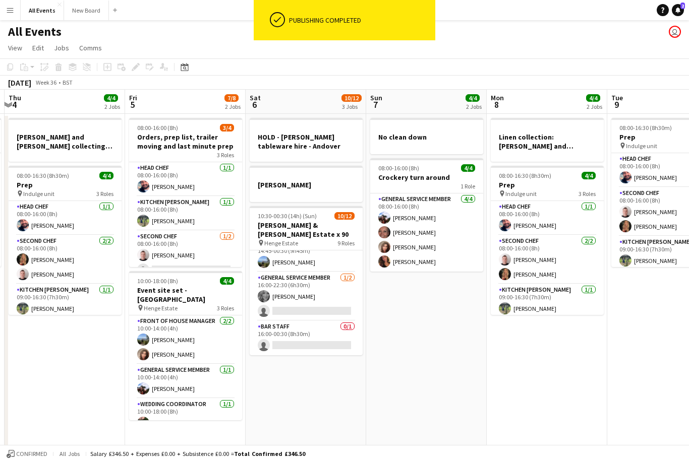
click at [317, 332] on app-card-role "Bar Staff 0/1 16:00-00:30 (8h30m) single-neutral-actions" at bounding box center [306, 338] width 113 height 34
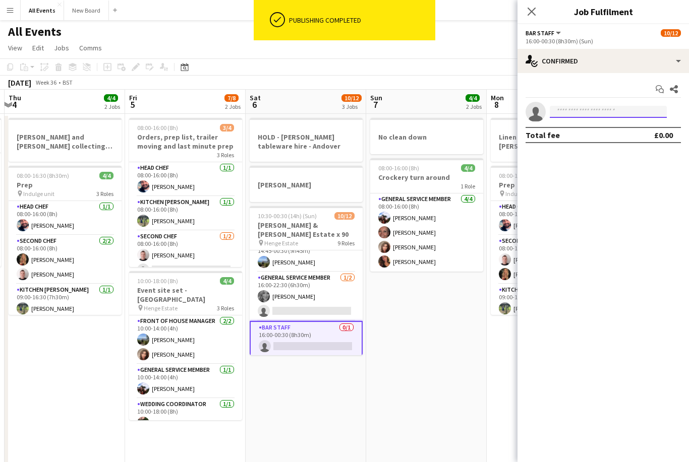
click at [596, 110] on input at bounding box center [608, 112] width 117 height 12
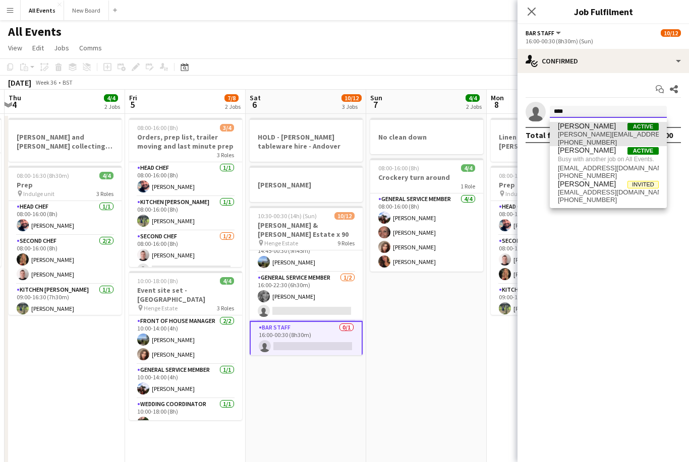
type input "****"
click at [598, 131] on span "[PERSON_NAME][EMAIL_ADDRESS][DOMAIN_NAME]" at bounding box center [608, 135] width 101 height 8
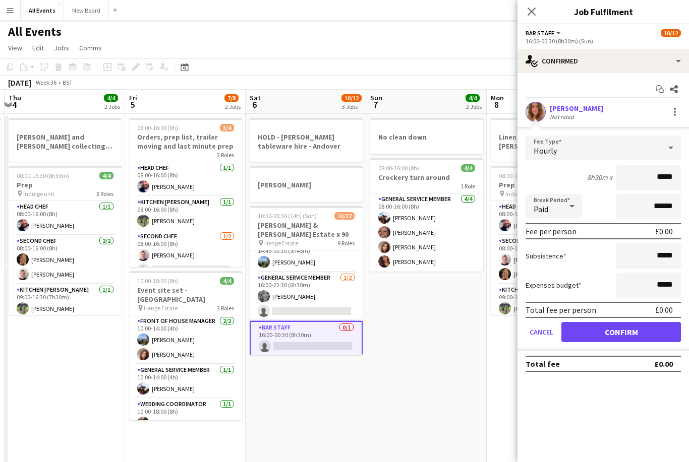
click at [639, 338] on button "Confirm" at bounding box center [620, 332] width 119 height 20
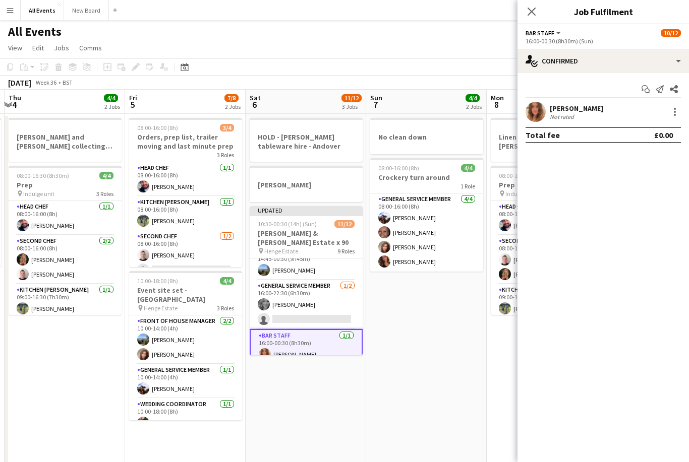
click at [529, 14] on icon at bounding box center [531, 12] width 8 height 8
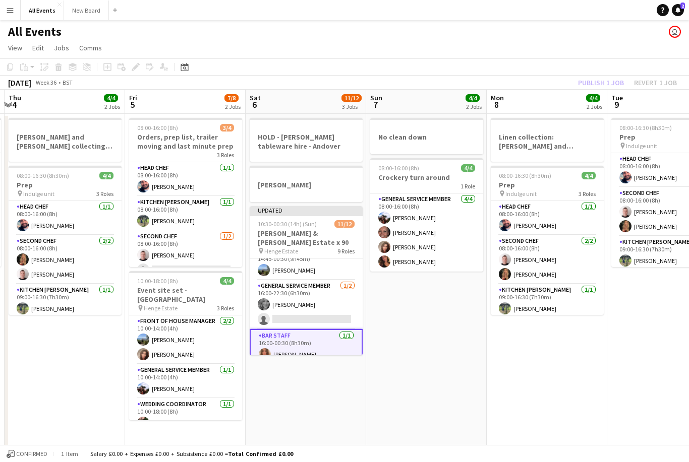
click at [598, 42] on app-page-menu "View Day view expanded Day view collapsed Month view Date picker Jump to [DATE]…" at bounding box center [344, 48] width 689 height 19
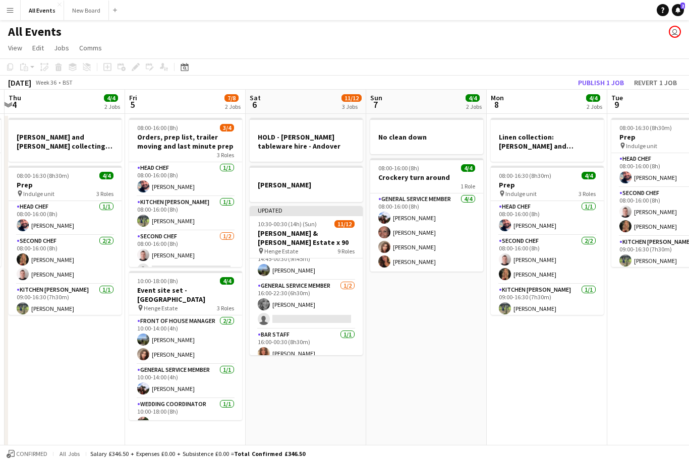
click at [608, 80] on button "Publish 1 job" at bounding box center [601, 82] width 54 height 13
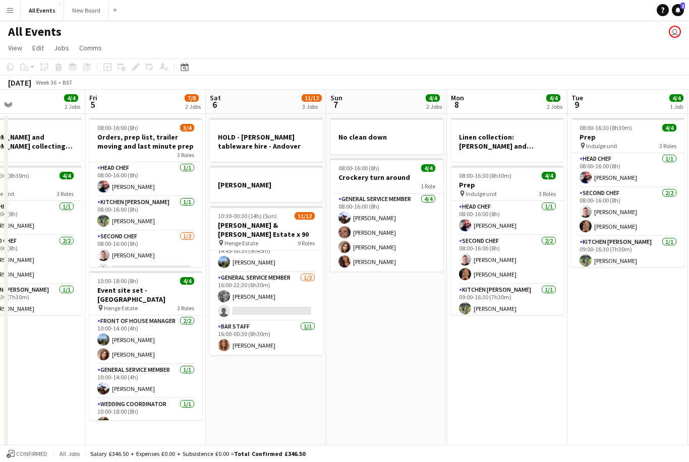
scroll to position [0, 398]
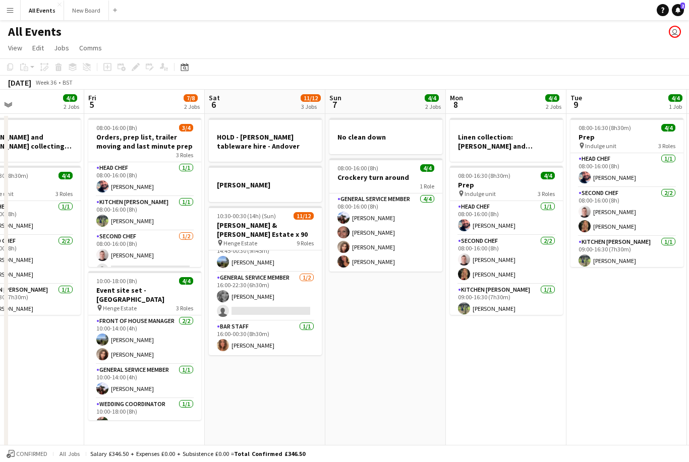
click at [288, 269] on app-card-role "Front of House Manager [DATE] 14:45-00:30 (9h45m) [PERSON_NAME]" at bounding box center [265, 255] width 113 height 34
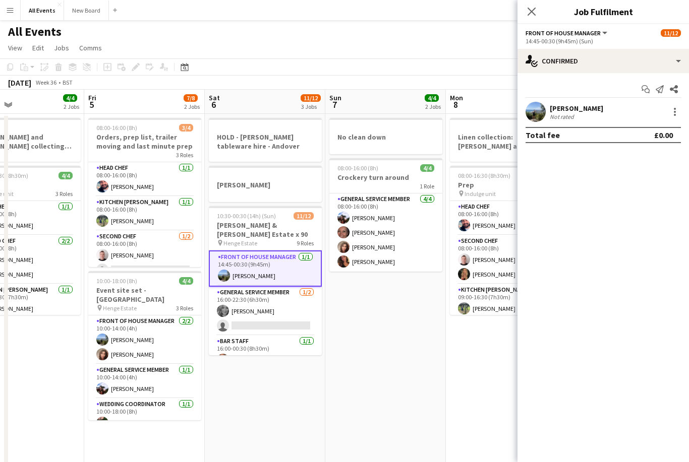
scroll to position [226, 0]
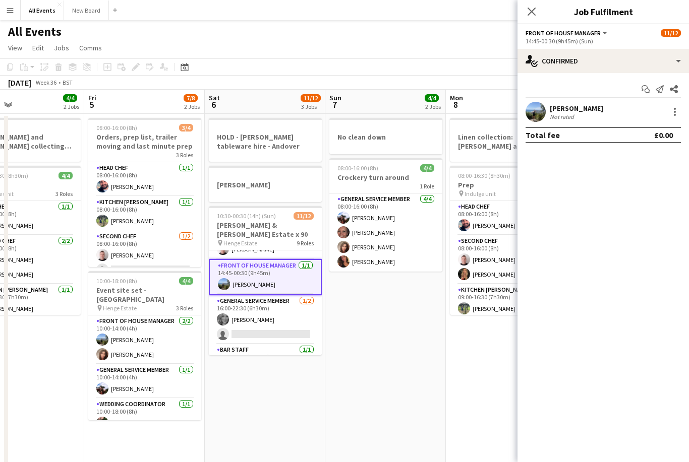
click at [529, 9] on icon "Close pop-in" at bounding box center [531, 12] width 8 height 8
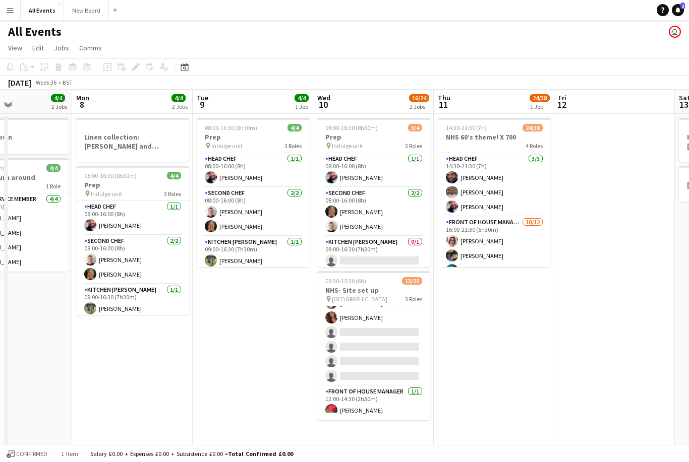
scroll to position [0, 406]
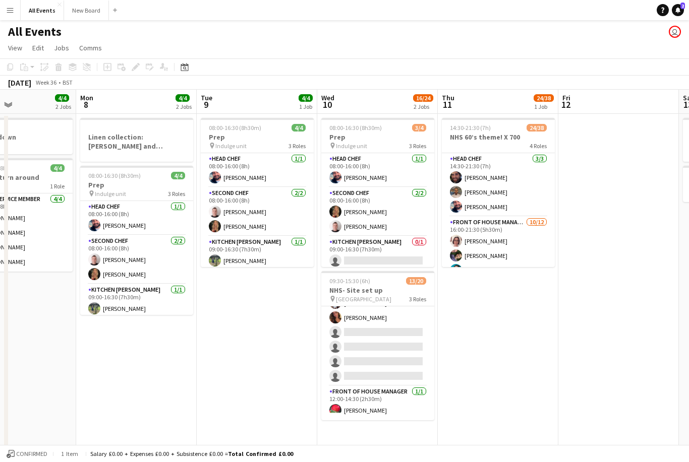
click at [533, 228] on app-card-role "Front of House Manager [DATE] 16:00-21:30 (5h30m) [PERSON_NAME] [PERSON_NAME] […" at bounding box center [498, 314] width 113 height 195
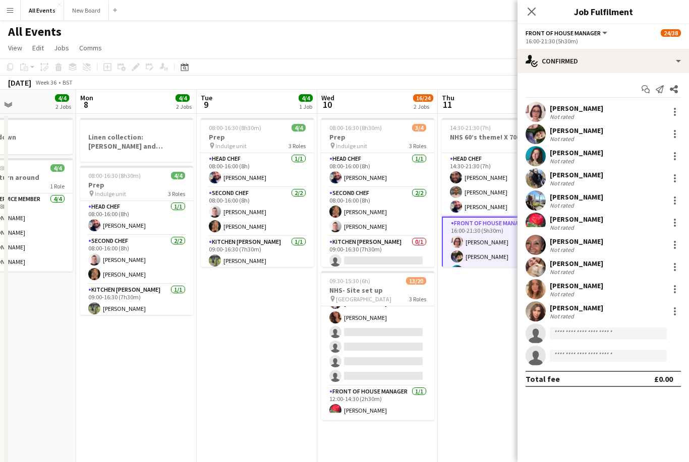
click at [537, 17] on app-icon "Close pop-in" at bounding box center [531, 12] width 12 height 12
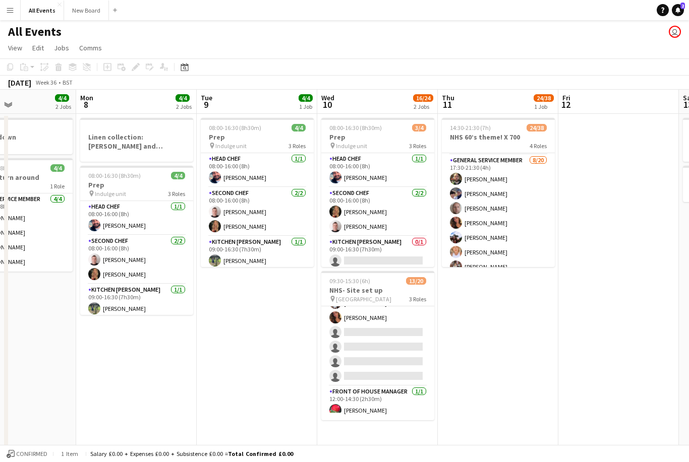
scroll to position [332, 0]
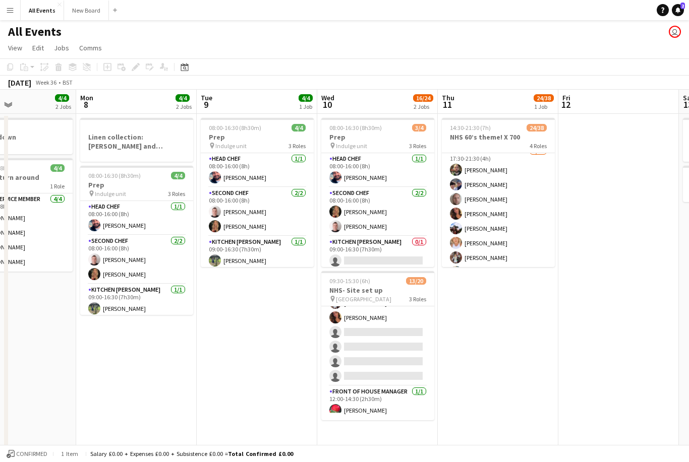
click at [525, 222] on app-card-role "General service member [DATE] 17:30-21:30 (4h) [PERSON_NAME] [PERSON_NAME] [PER…" at bounding box center [498, 302] width 113 height 312
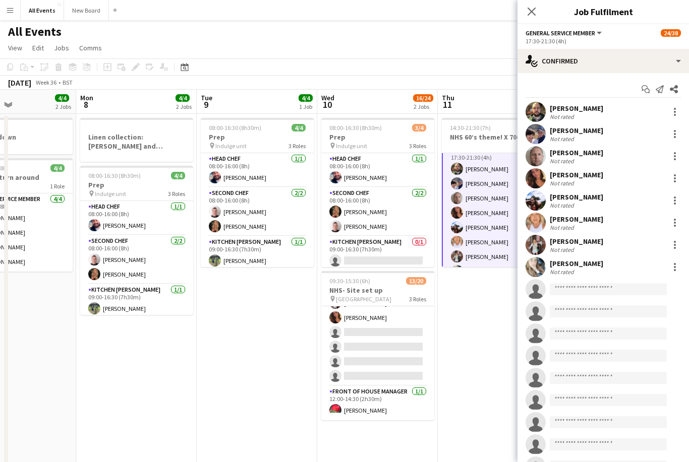
click at [536, 9] on app-icon "Close pop-in" at bounding box center [531, 12] width 12 height 12
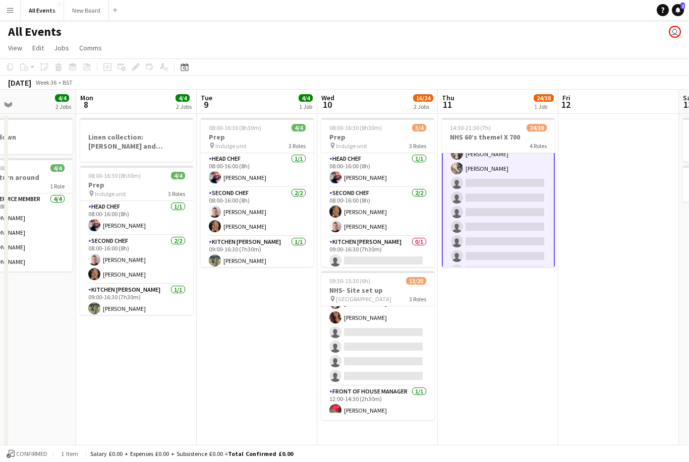
scroll to position [407, 0]
